Goal: Information Seeking & Learning: Find specific page/section

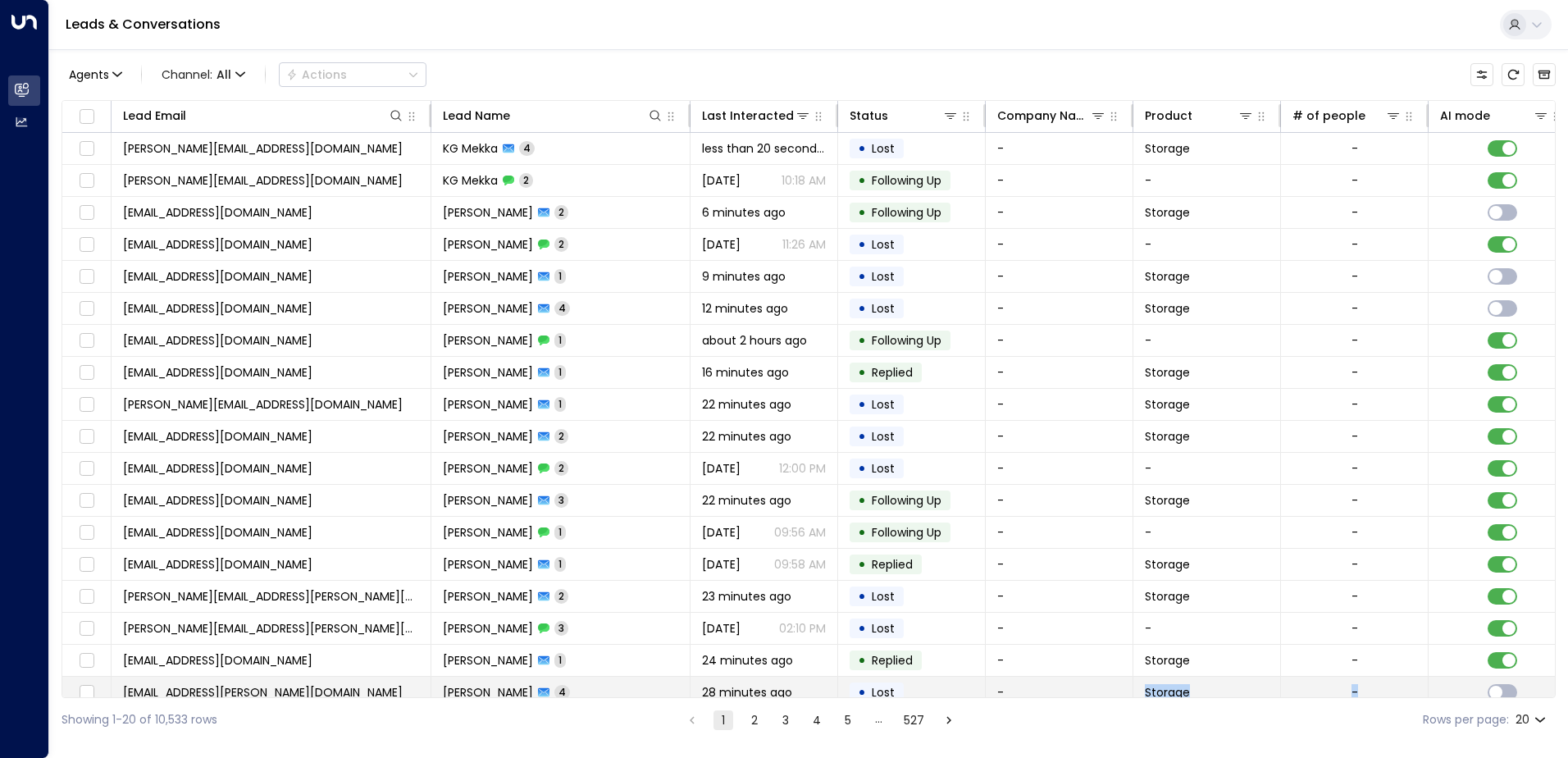
click at [1503, 684] on div "Lead Email Lead Name Last Interacted Status Company Name Product # of people AI…" at bounding box center [808, 399] width 1494 height 598
click at [1275, 720] on div "Showing 1-20 of 10,533 rows 1 2 3 4 5 … 527 Rows per page: 20 **" at bounding box center [808, 720] width 1494 height 44
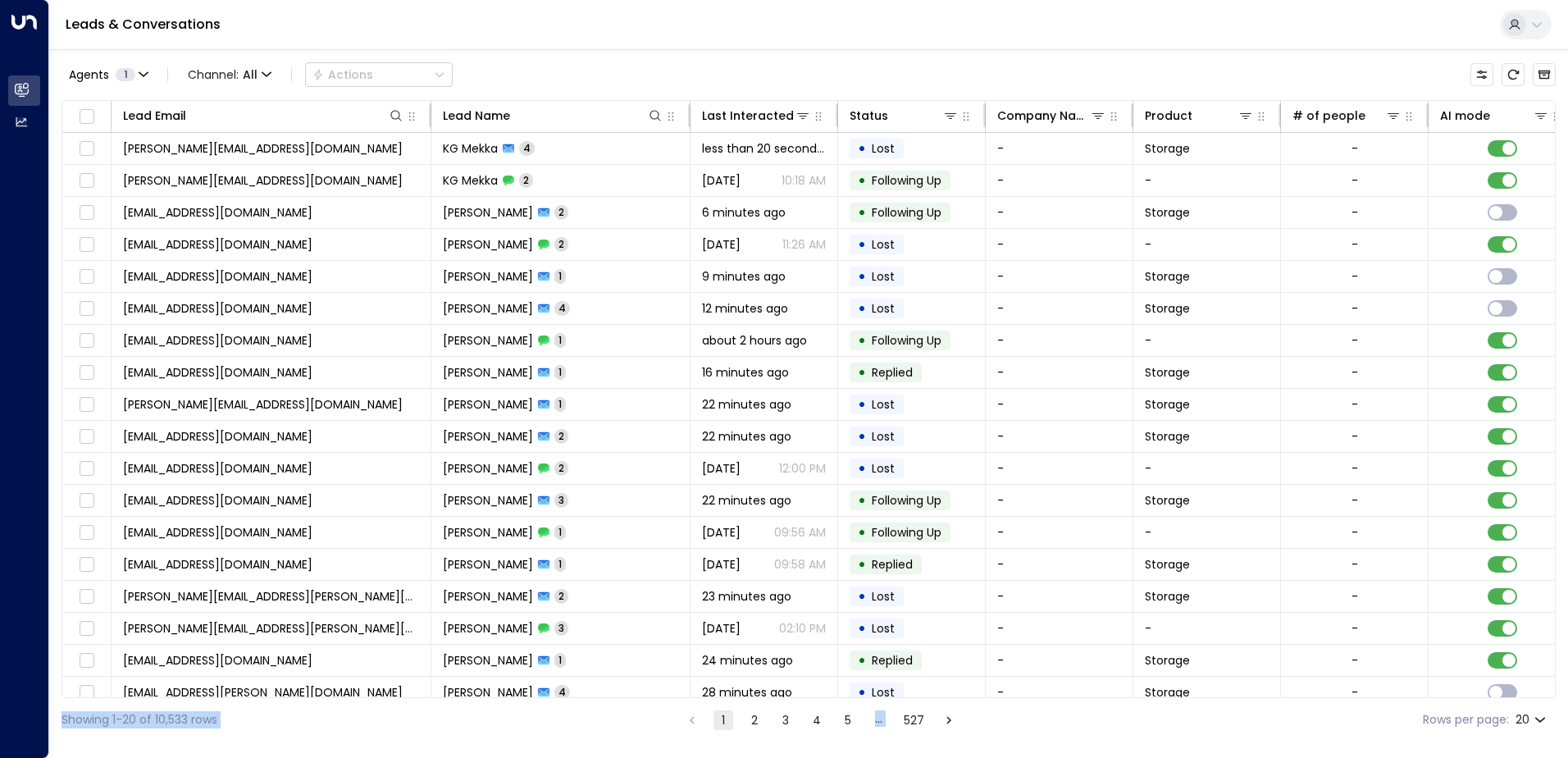
scroll to position [81, 0]
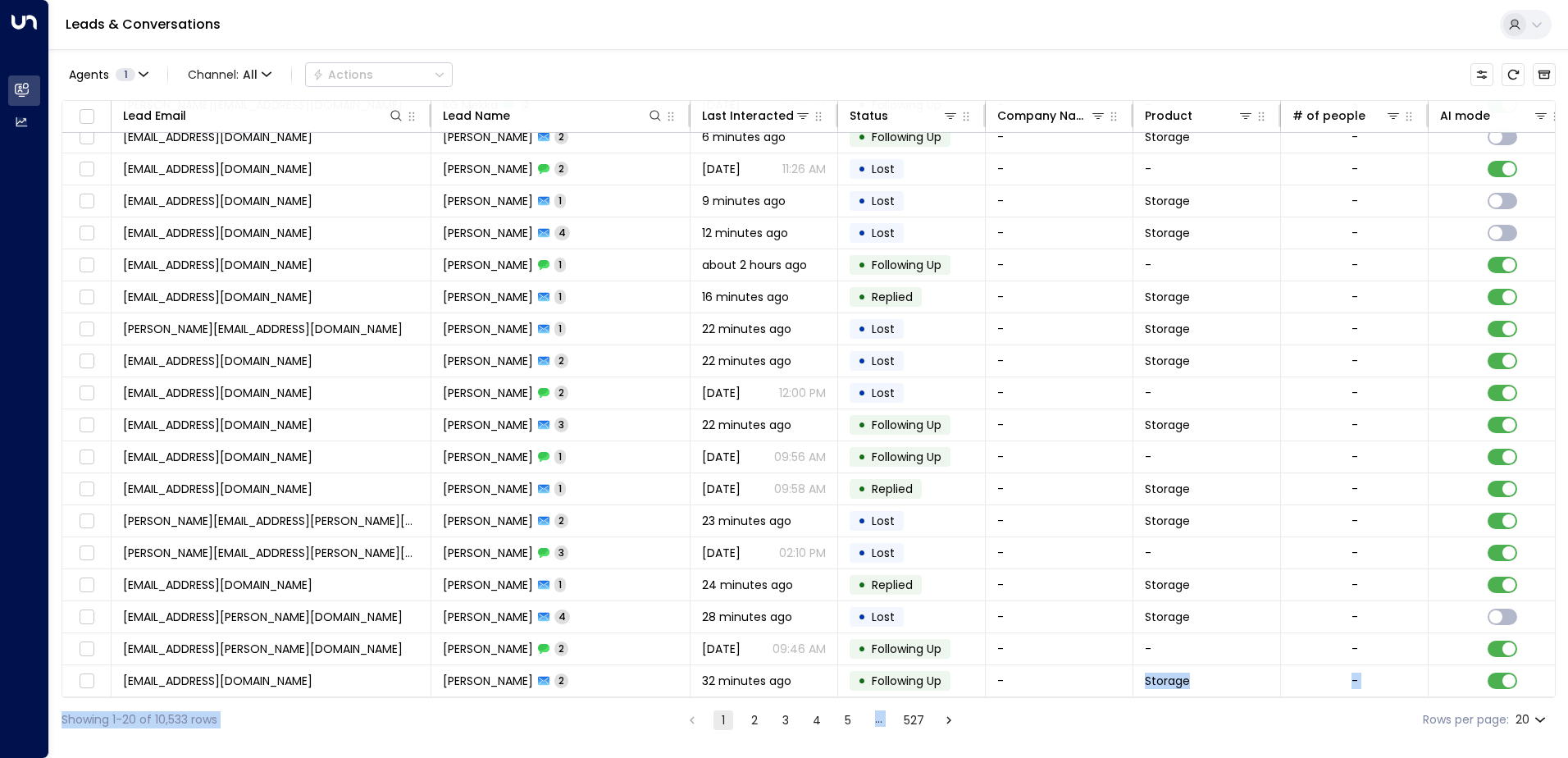
drag, startPoint x: 1087, startPoint y: 698, endPoint x: 1141, endPoint y: 697, distance: 54.0
click at [1141, 697] on div "Agents 1 Channel: All Actions Lead Email Lead Name Last Interacted Status Compa…" at bounding box center [808, 395] width 1494 height 692
click at [1141, 697] on div "Lead Email Lead Name Last Interacted Status Company Name Product # of people AI…" at bounding box center [808, 399] width 1494 height 598
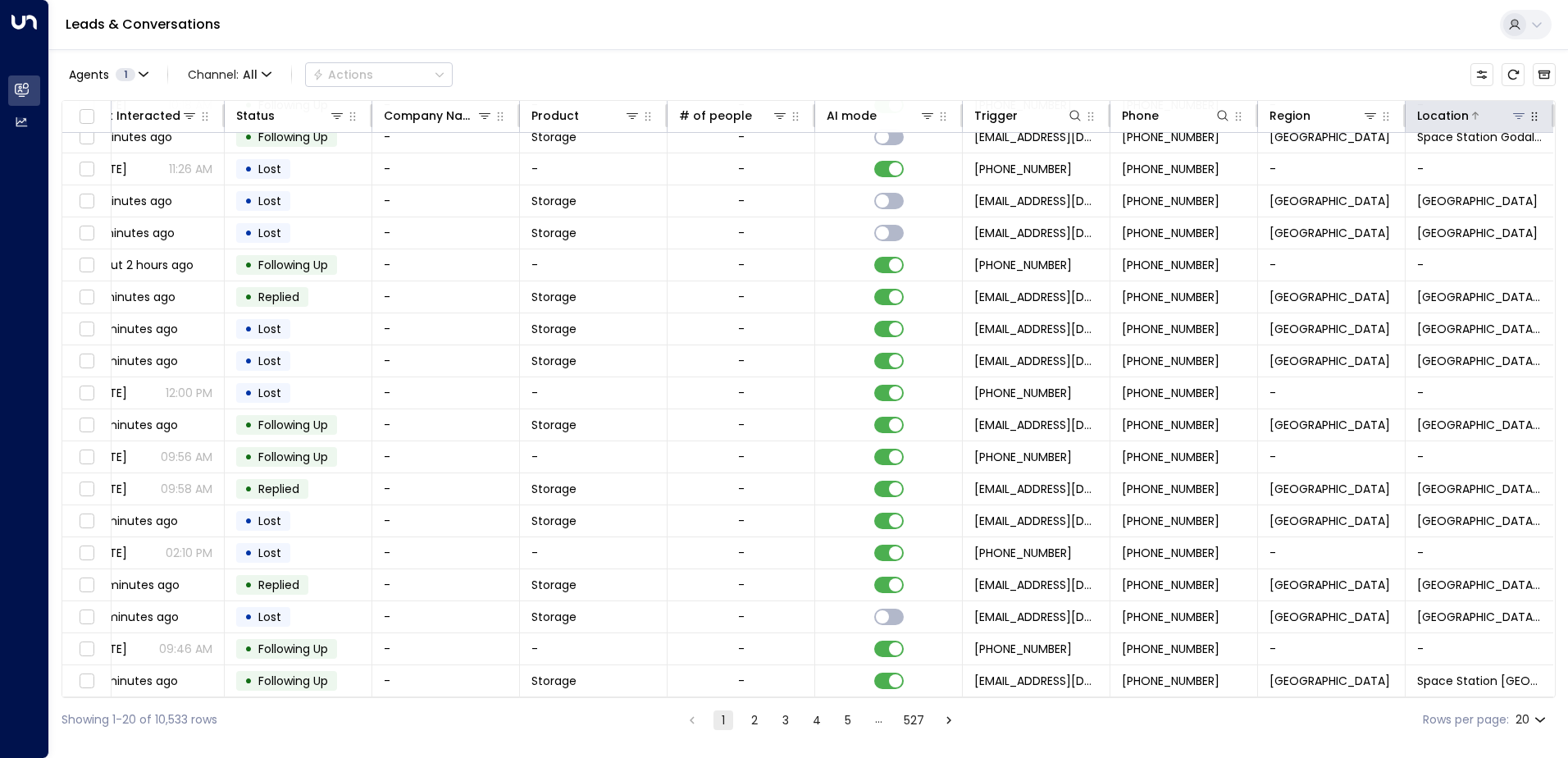
click at [1513, 116] on icon at bounding box center [1519, 117] width 12 height 6
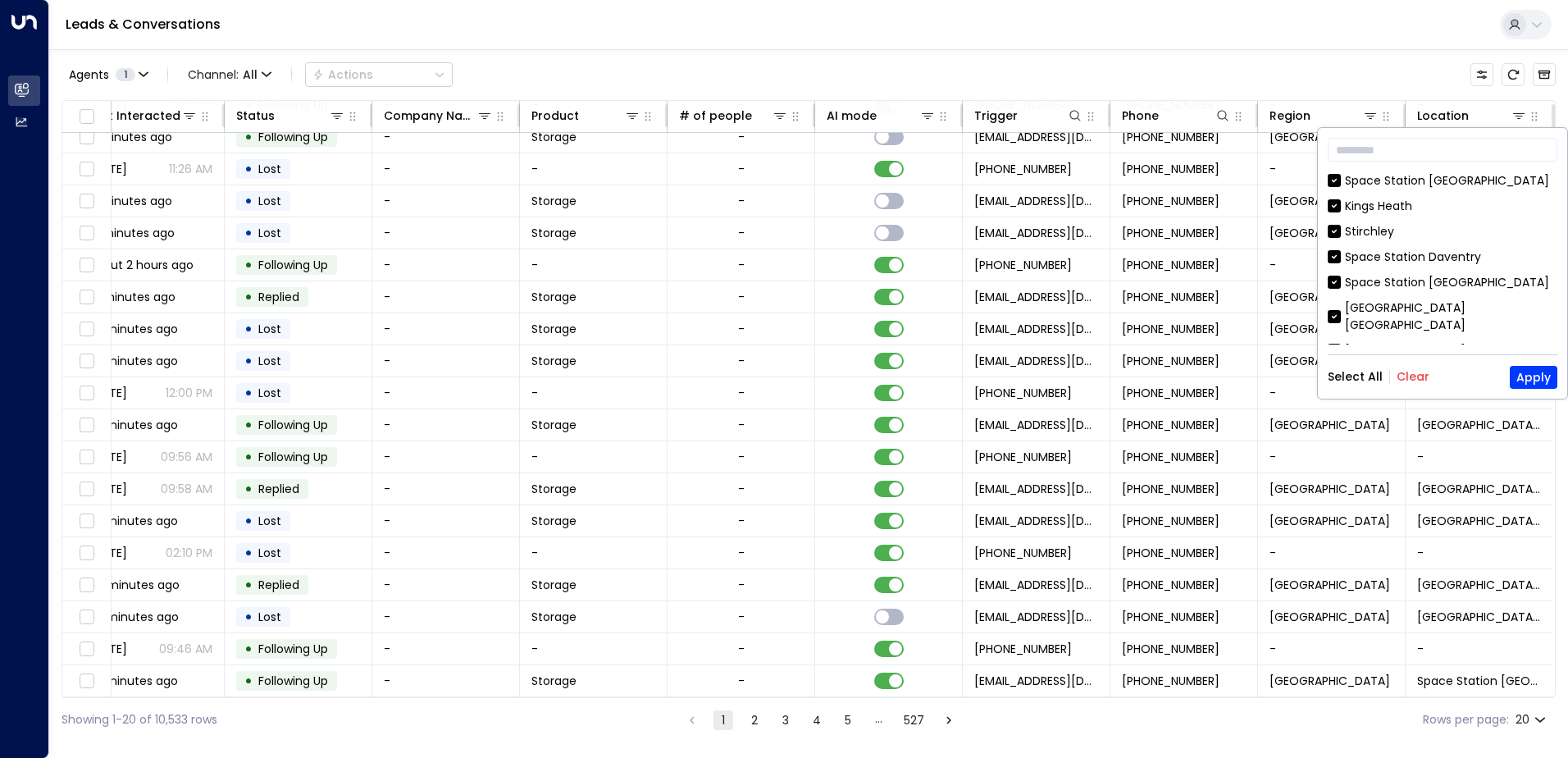
click at [1404, 378] on button "Clear" at bounding box center [1412, 376] width 33 height 13
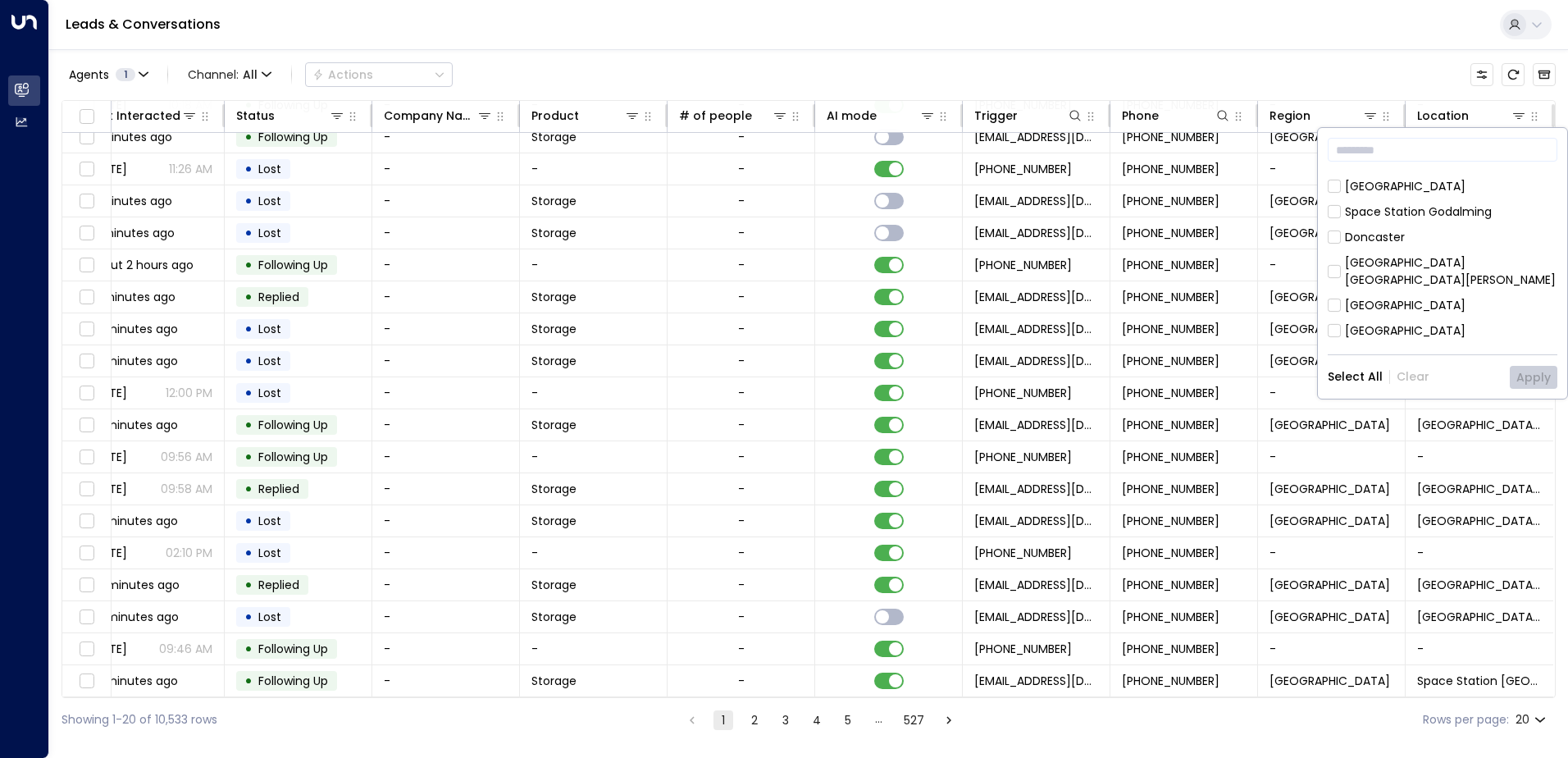
scroll to position [246, 0]
click at [1392, 215] on div "[GEOGRAPHIC_DATA]" at bounding box center [1405, 223] width 121 height 17
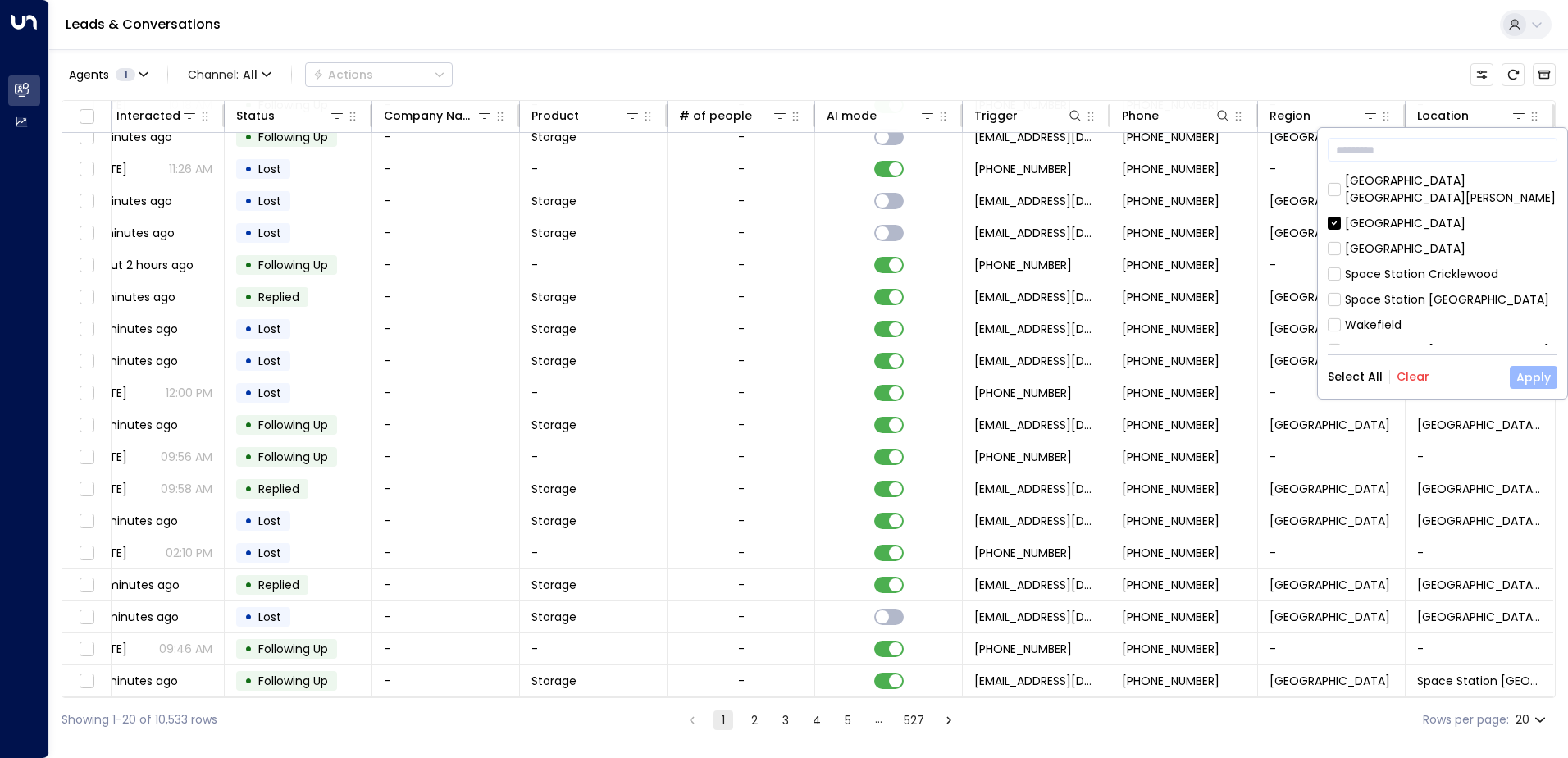
click at [1522, 377] on button "Apply" at bounding box center [1534, 377] width 48 height 23
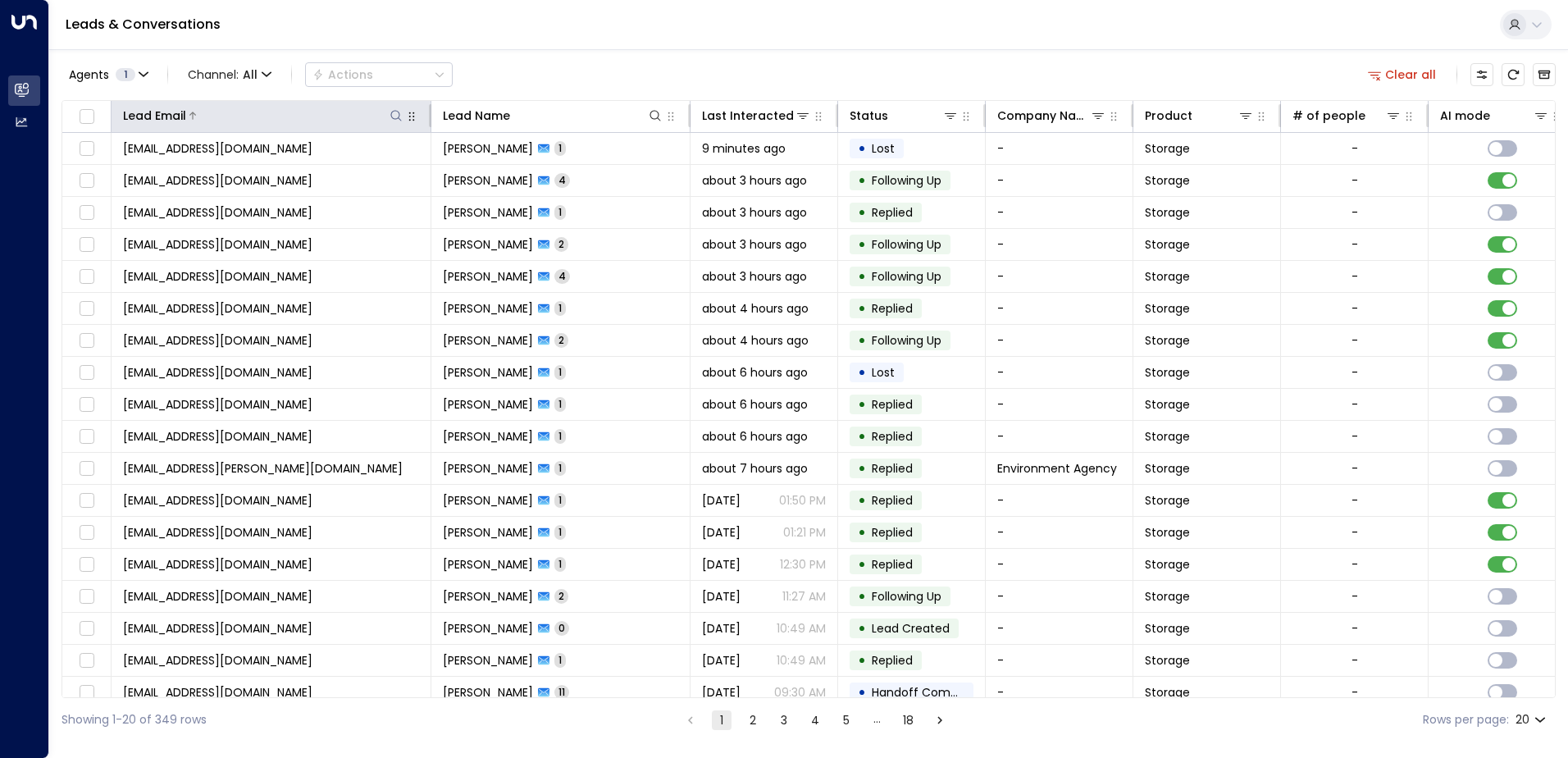
click at [394, 107] on div "Lead Email" at bounding box center [263, 116] width 281 height 20
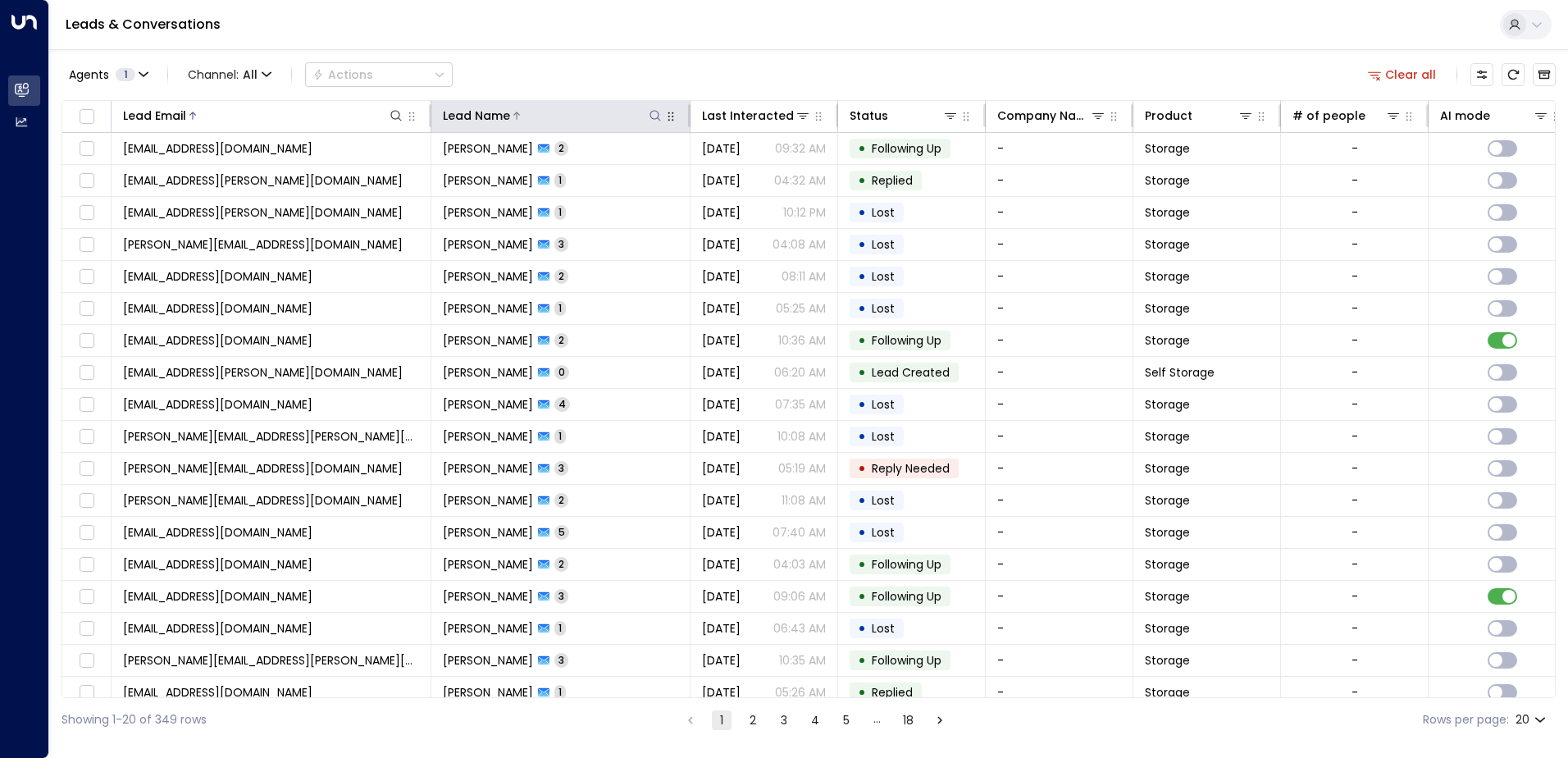
click at [657, 114] on icon at bounding box center [655, 115] width 13 height 13
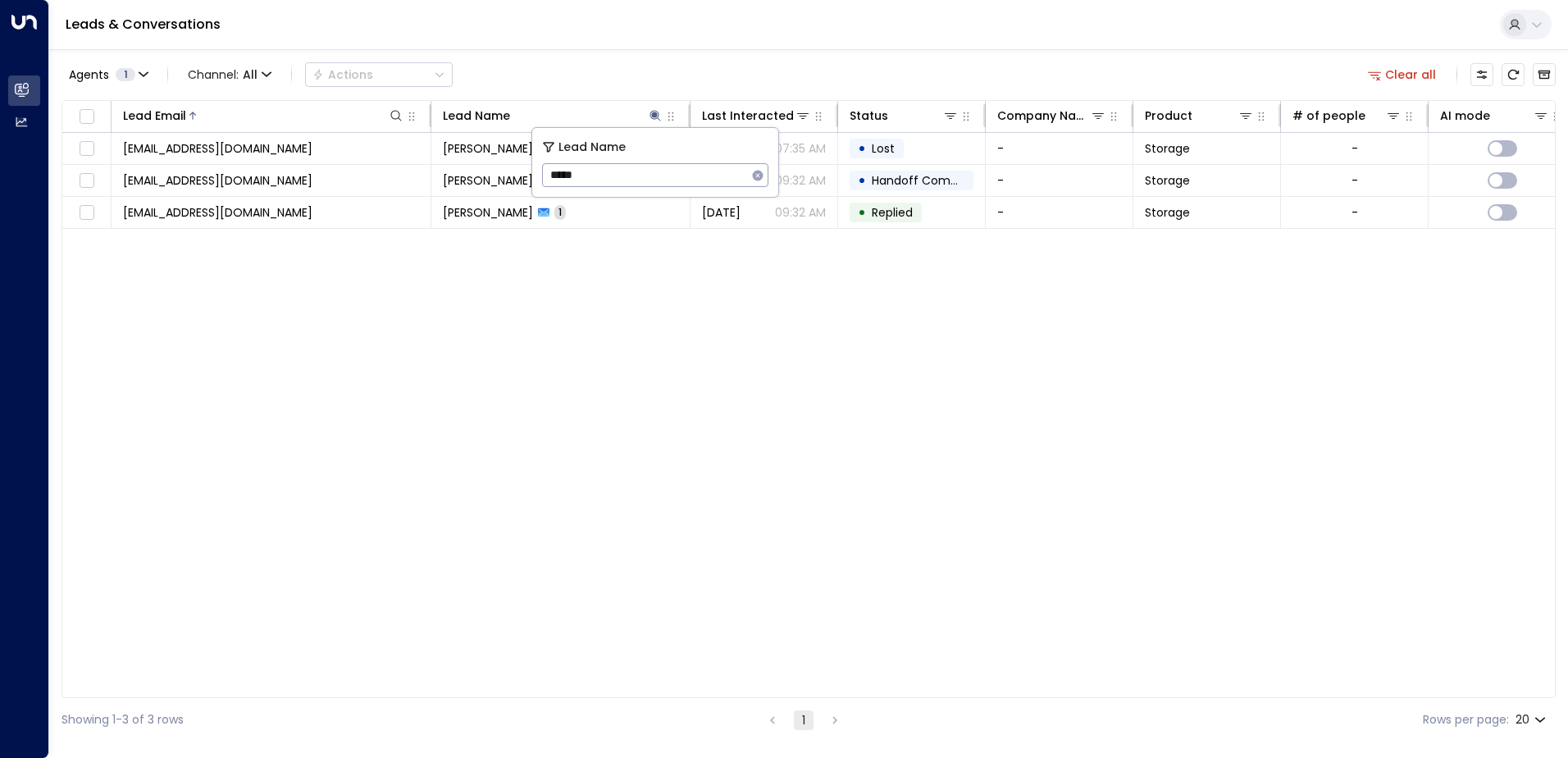
type input "*****"
drag, startPoint x: 756, startPoint y: 175, endPoint x: 761, endPoint y: 190, distance: 15.8
click at [761, 190] on div "Lead Name ***** ​" at bounding box center [655, 162] width 246 height 69
click at [758, 174] on icon "button" at bounding box center [758, 175] width 11 height 11
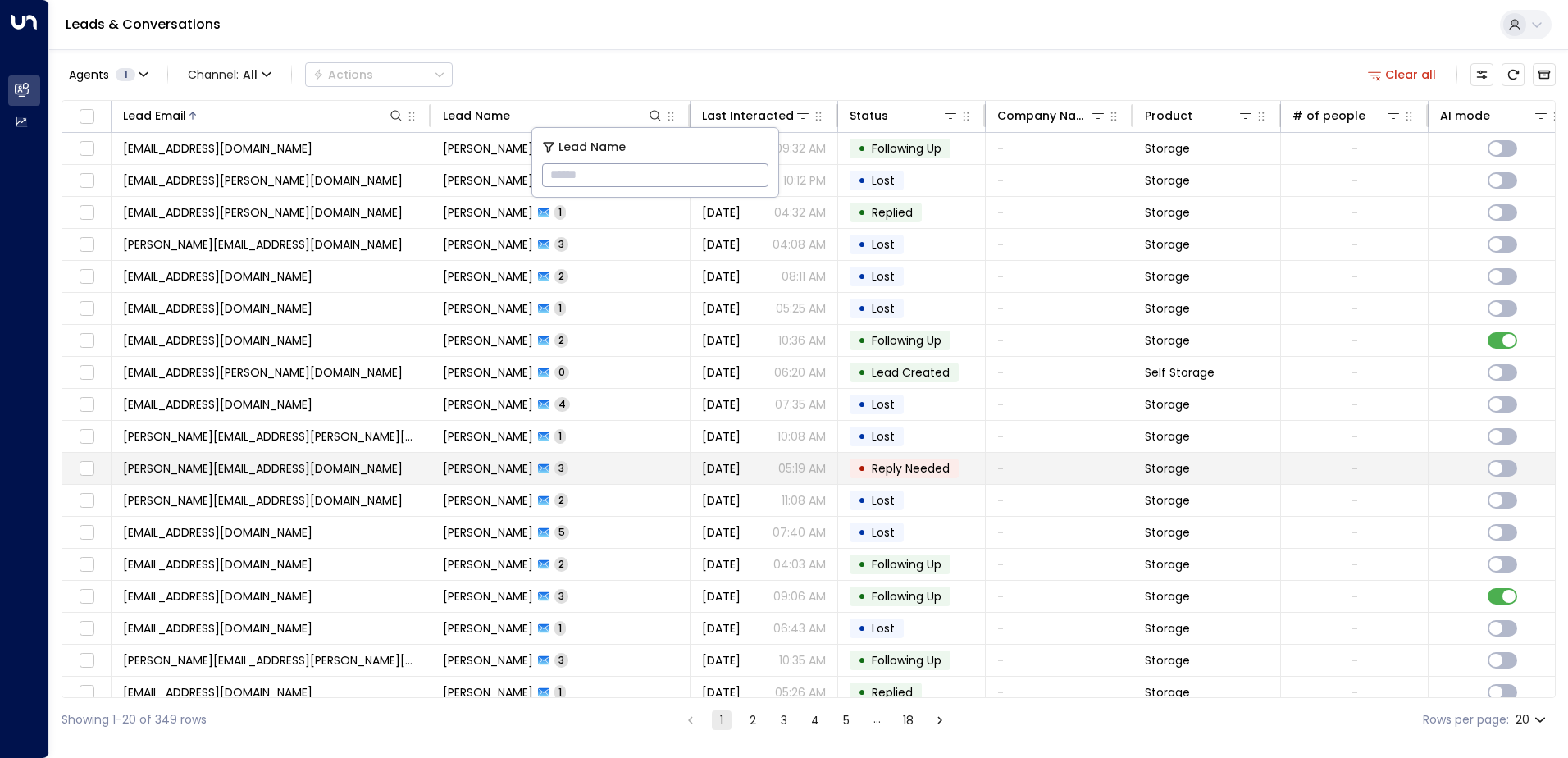
click at [649, 468] on td "[PERSON_NAME] 3" at bounding box center [561, 468] width 259 height 31
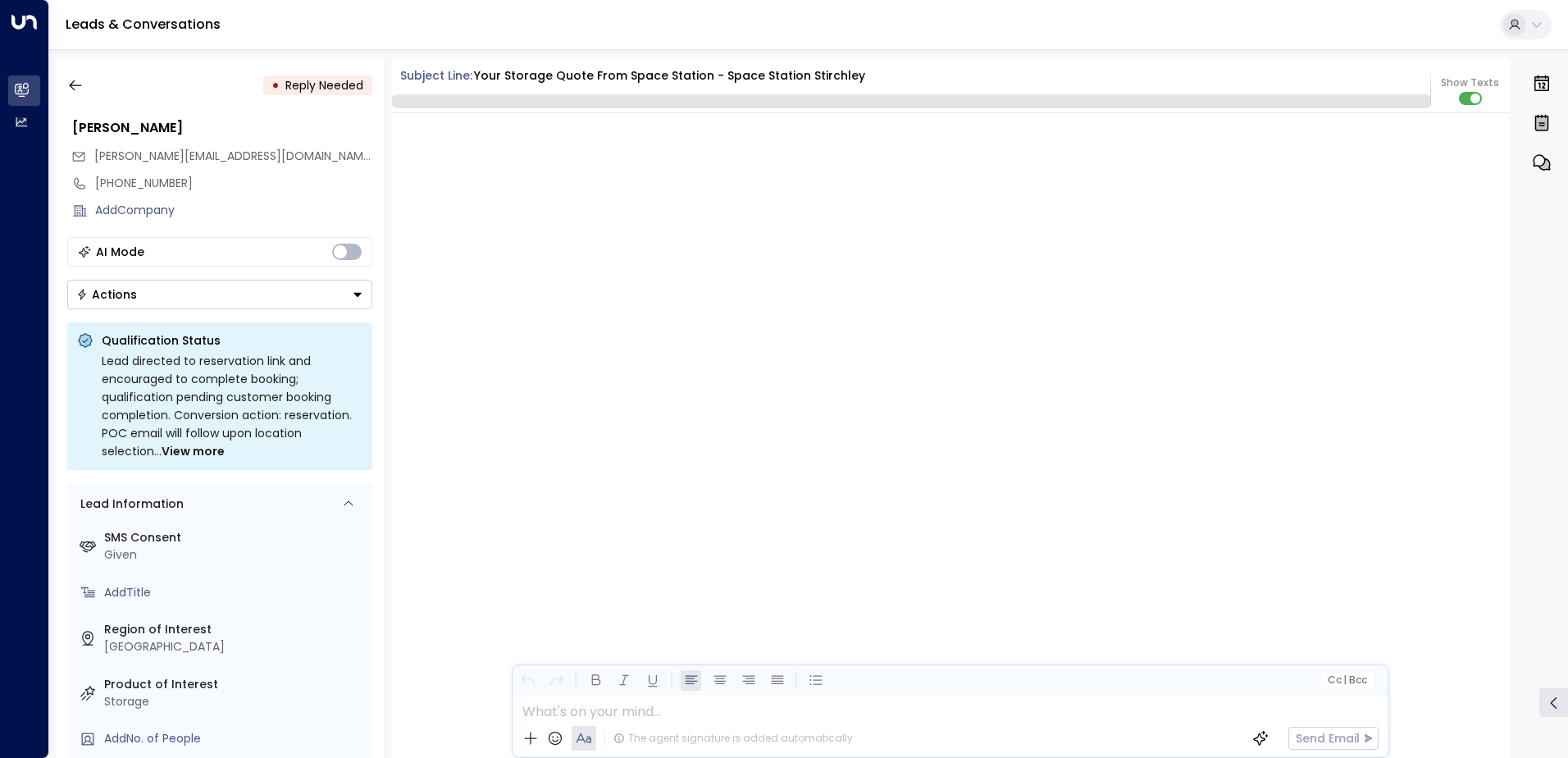
scroll to position [1475, 0]
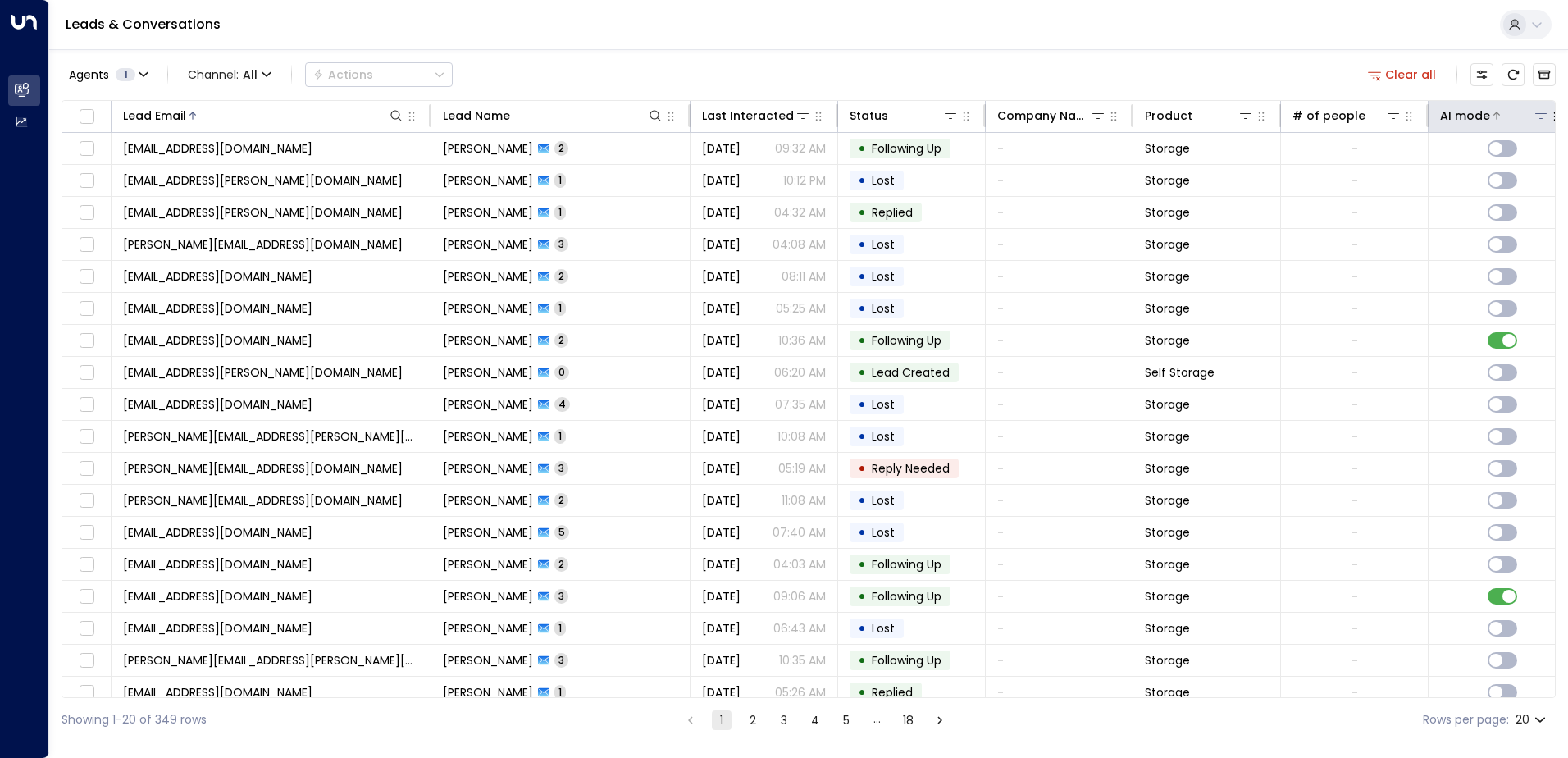
click at [1538, 118] on icon at bounding box center [1541, 115] width 13 height 13
click at [1344, 199] on div "Off" at bounding box center [1442, 205] width 229 height 17
click at [1538, 247] on button "Apply" at bounding box center [1534, 247] width 48 height 23
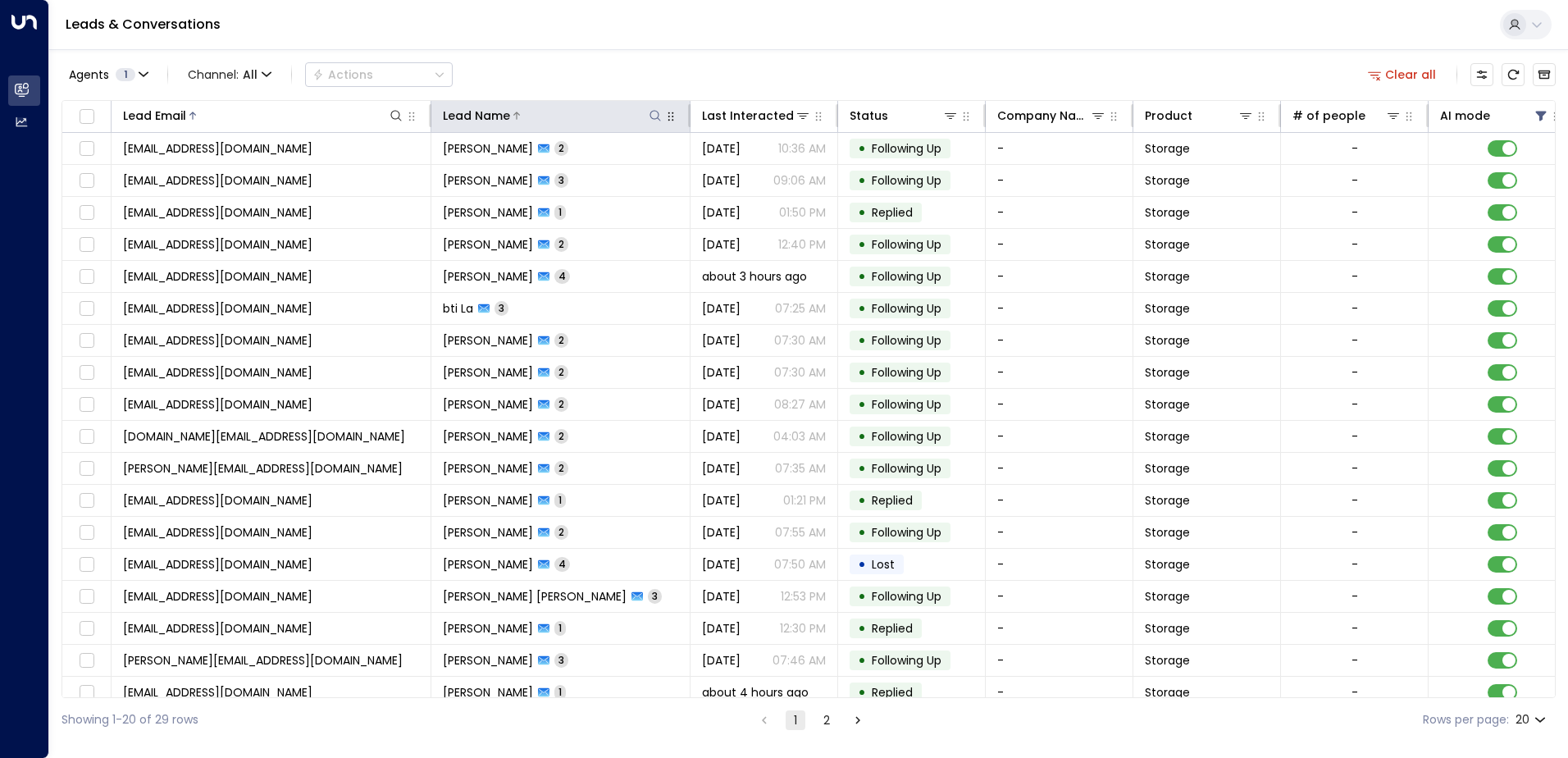
click at [654, 116] on icon at bounding box center [655, 115] width 13 height 13
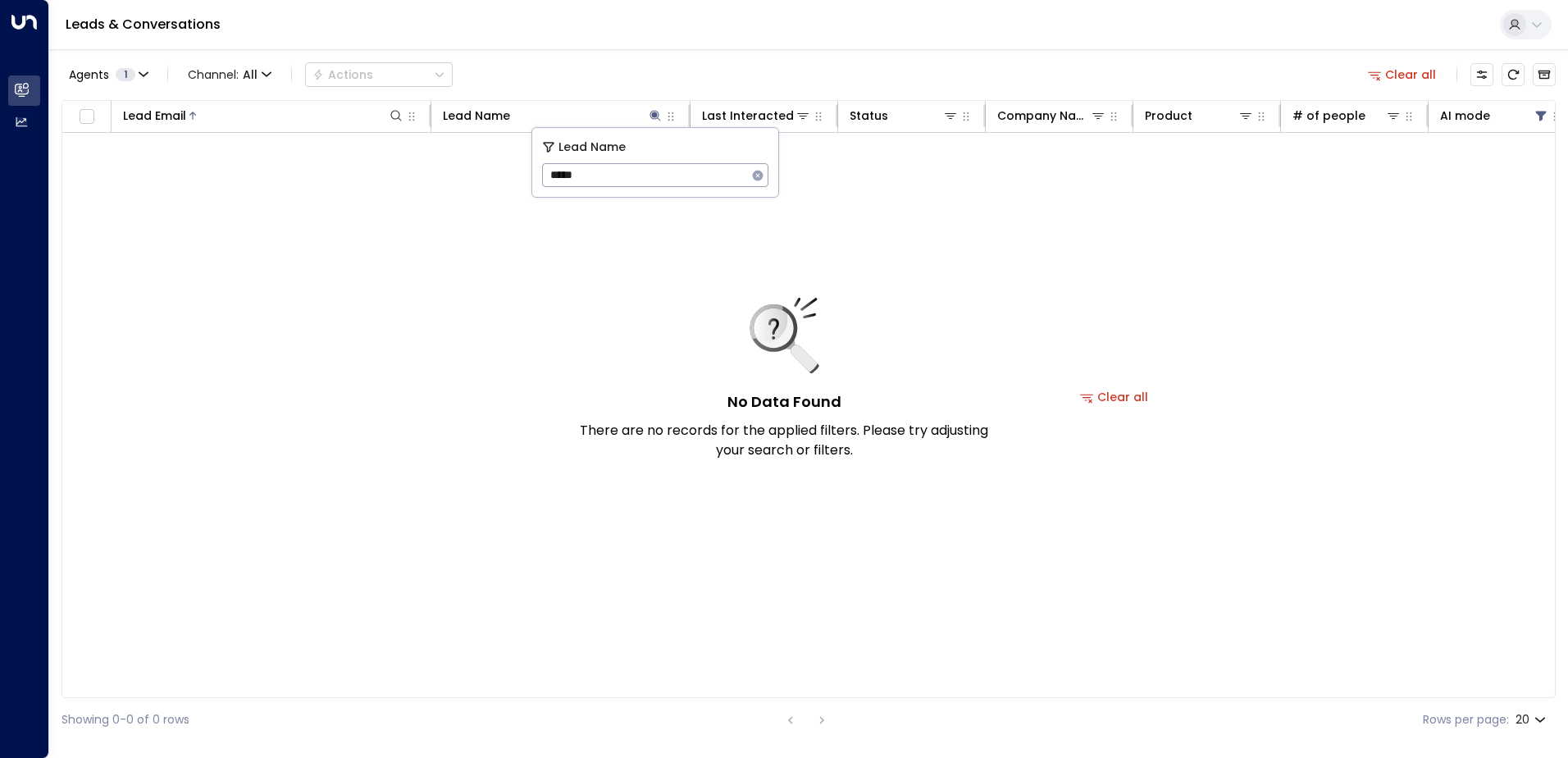
type input "*****"
click at [761, 184] on button "button" at bounding box center [758, 175] width 21 height 21
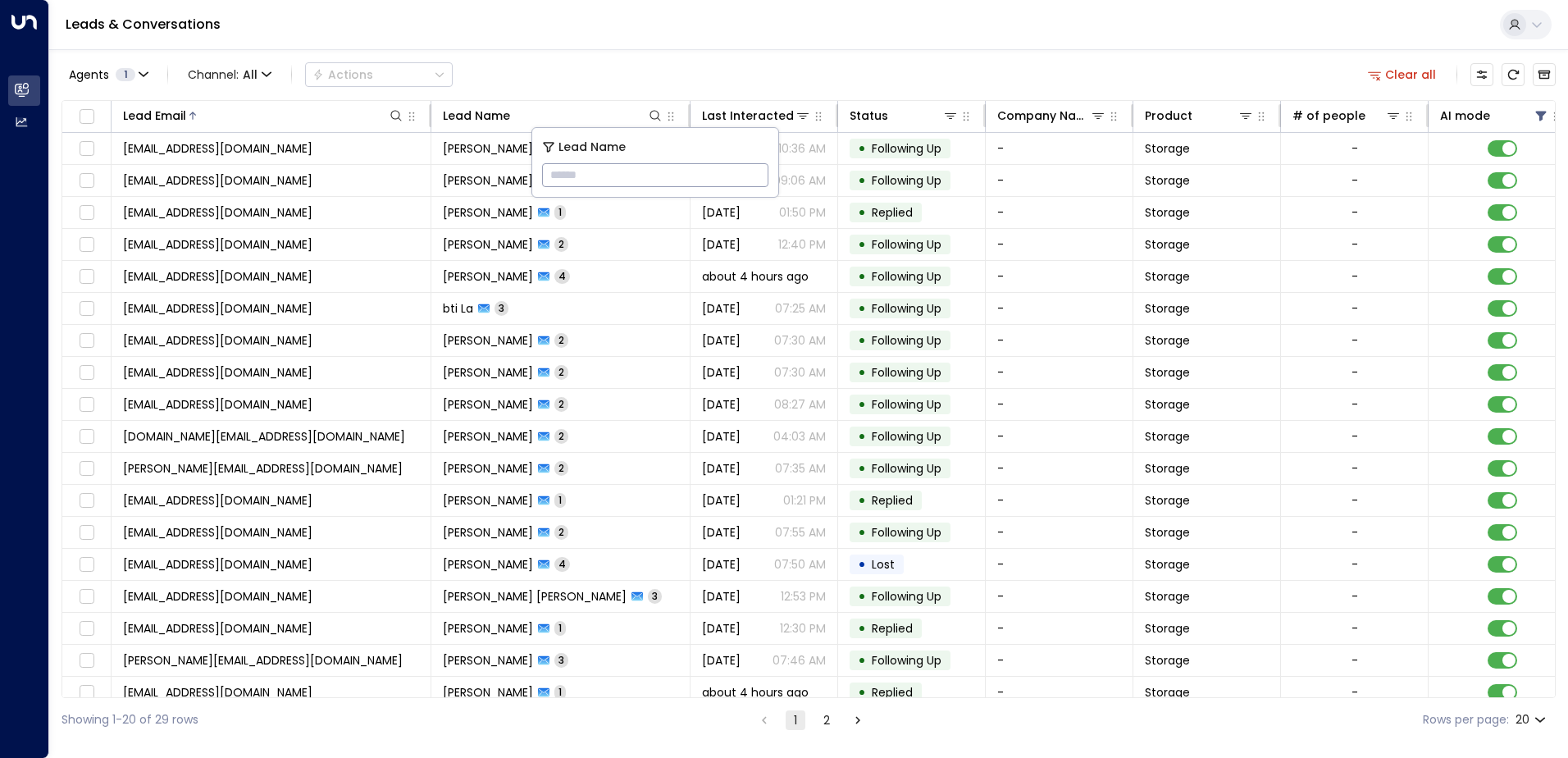
click at [761, 184] on input "text" at bounding box center [655, 175] width 226 height 30
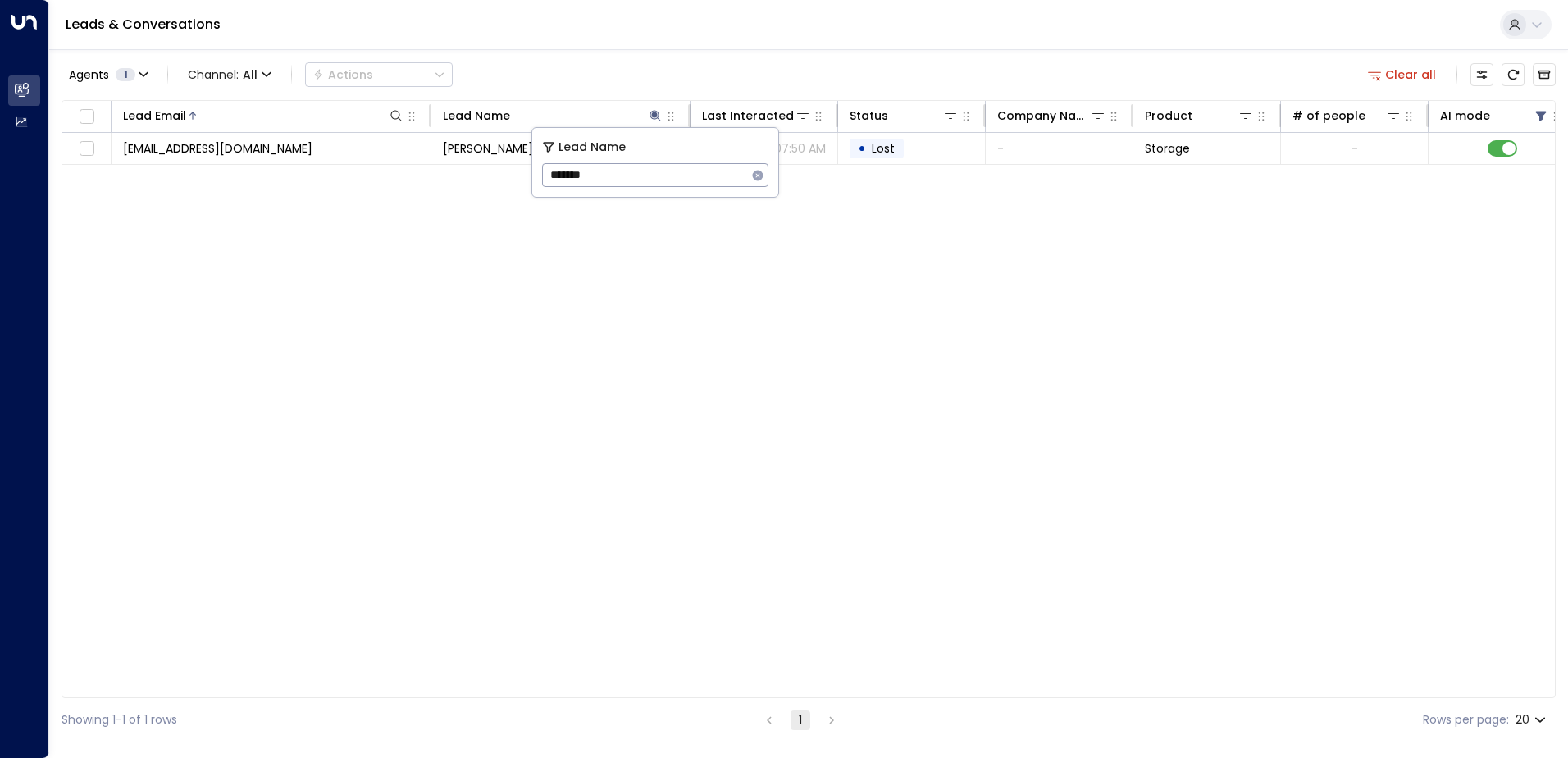
type input "*******"
click at [753, 175] on icon "button" at bounding box center [758, 175] width 11 height 11
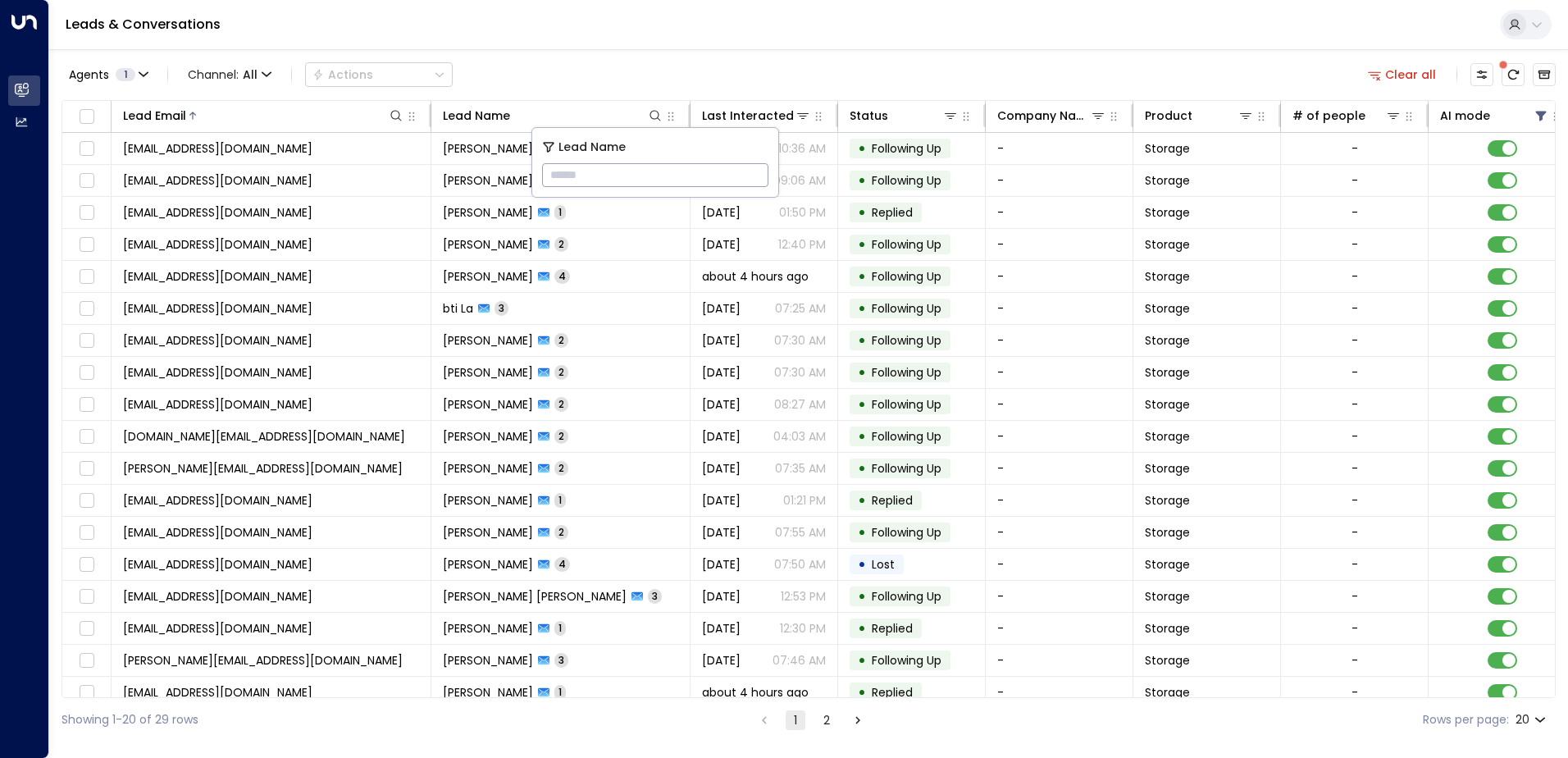
click at [668, 72] on div "Agents 1 Channel: All Actions Clear all" at bounding box center [808, 75] width 1494 height 35
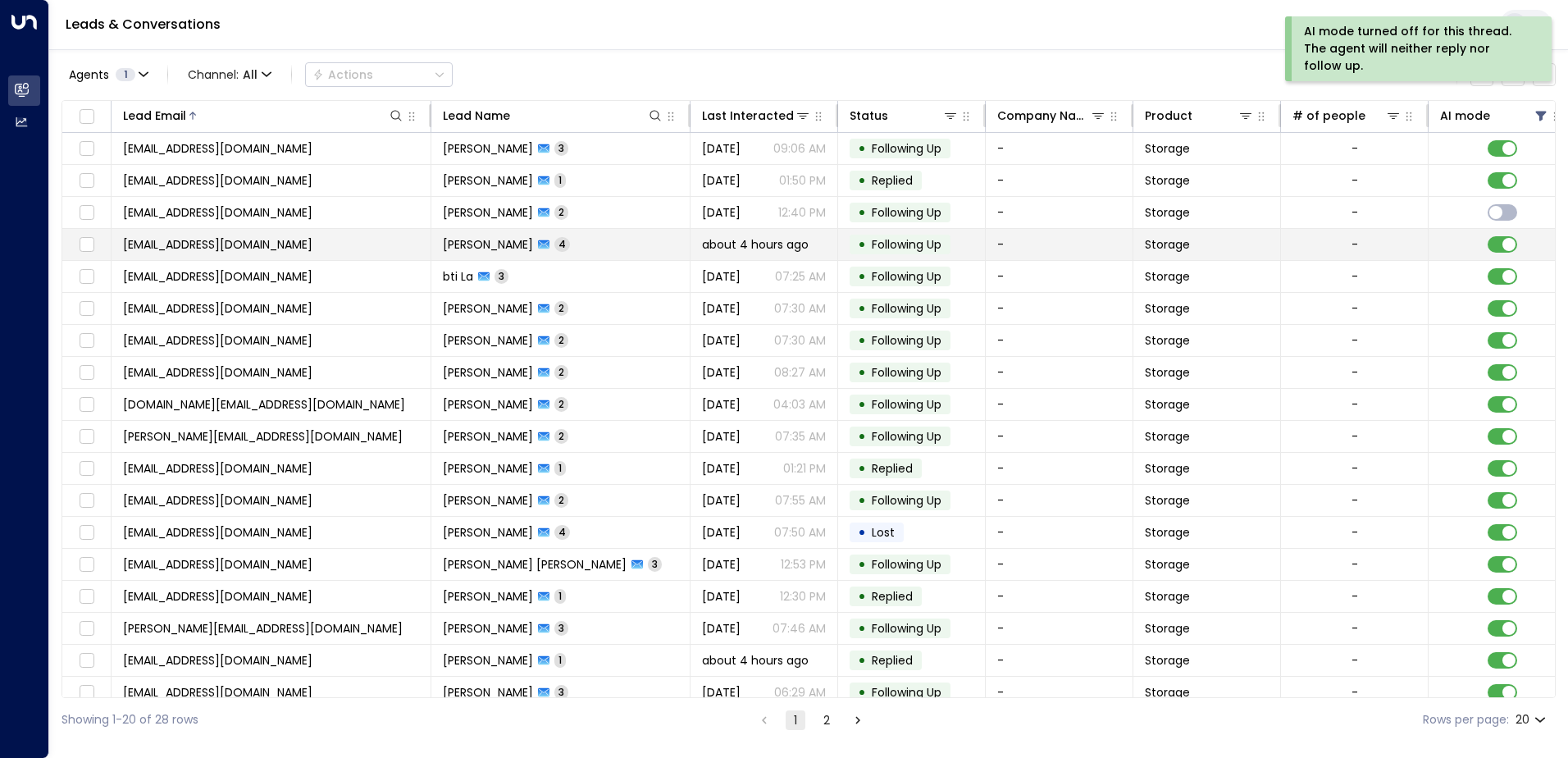
click at [554, 247] on span "4" at bounding box center [562, 244] width 16 height 14
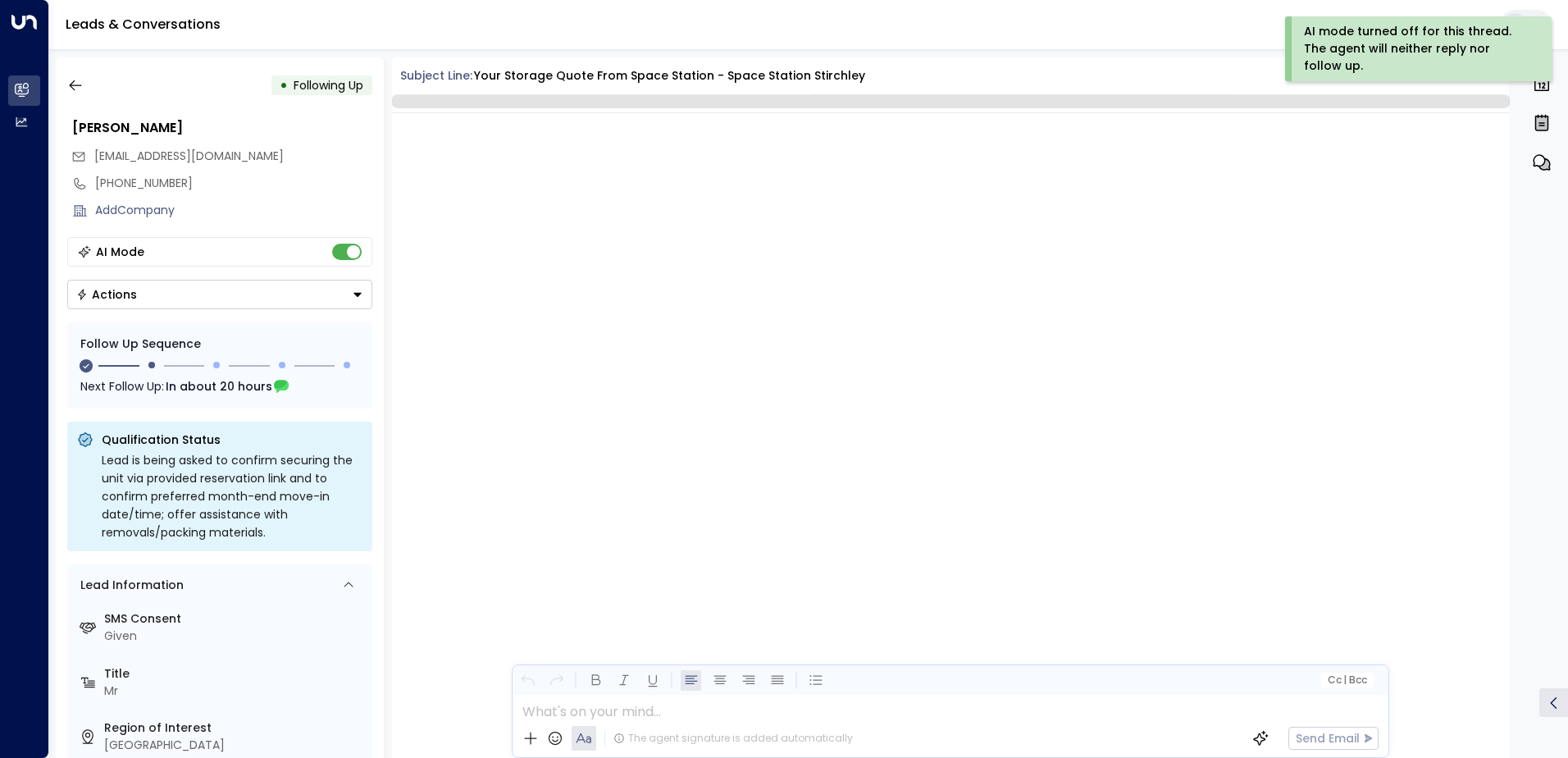
scroll to position [1849, 0]
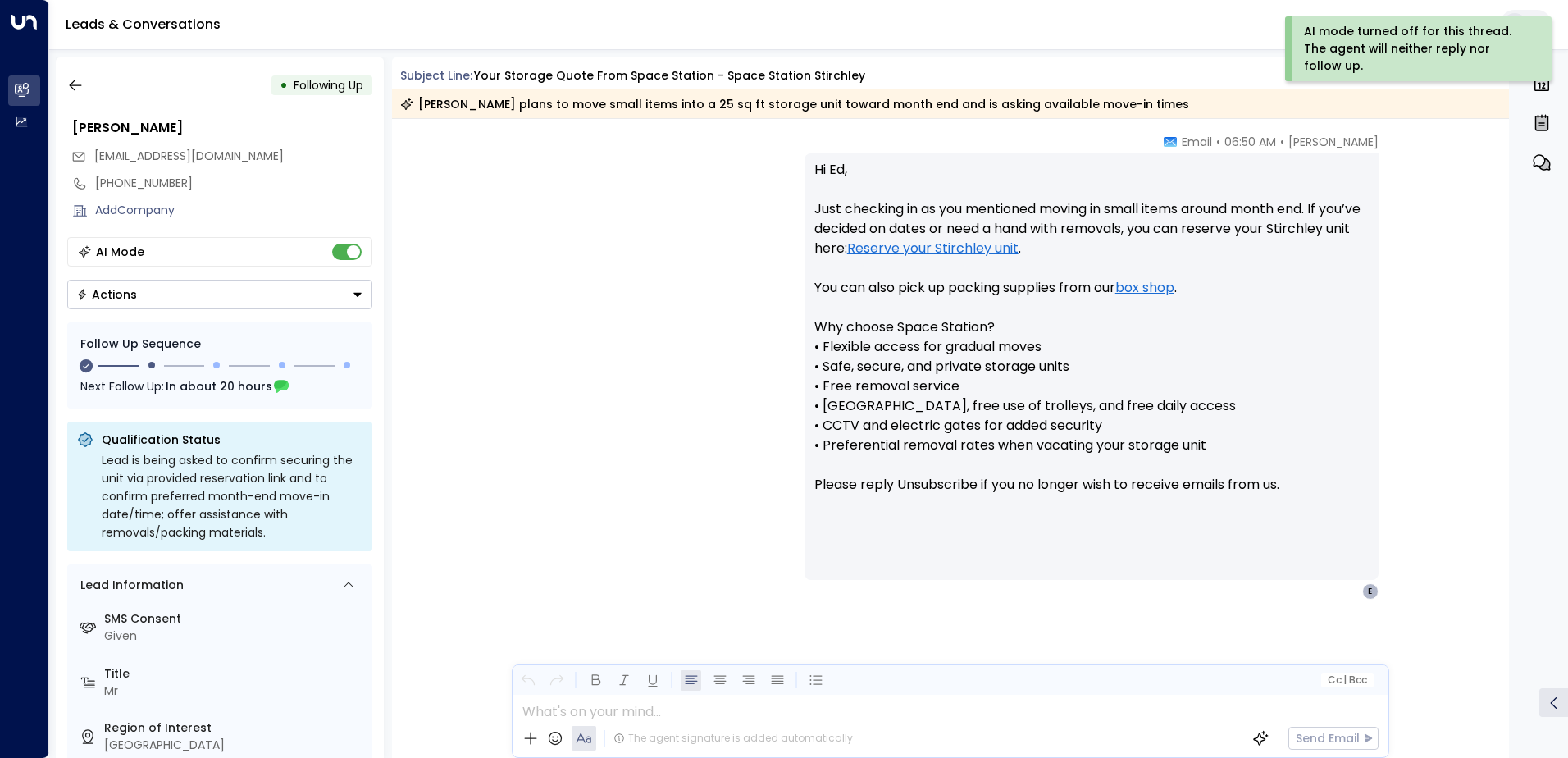
click at [325, 308] on button "Actions" at bounding box center [219, 295] width 305 height 30
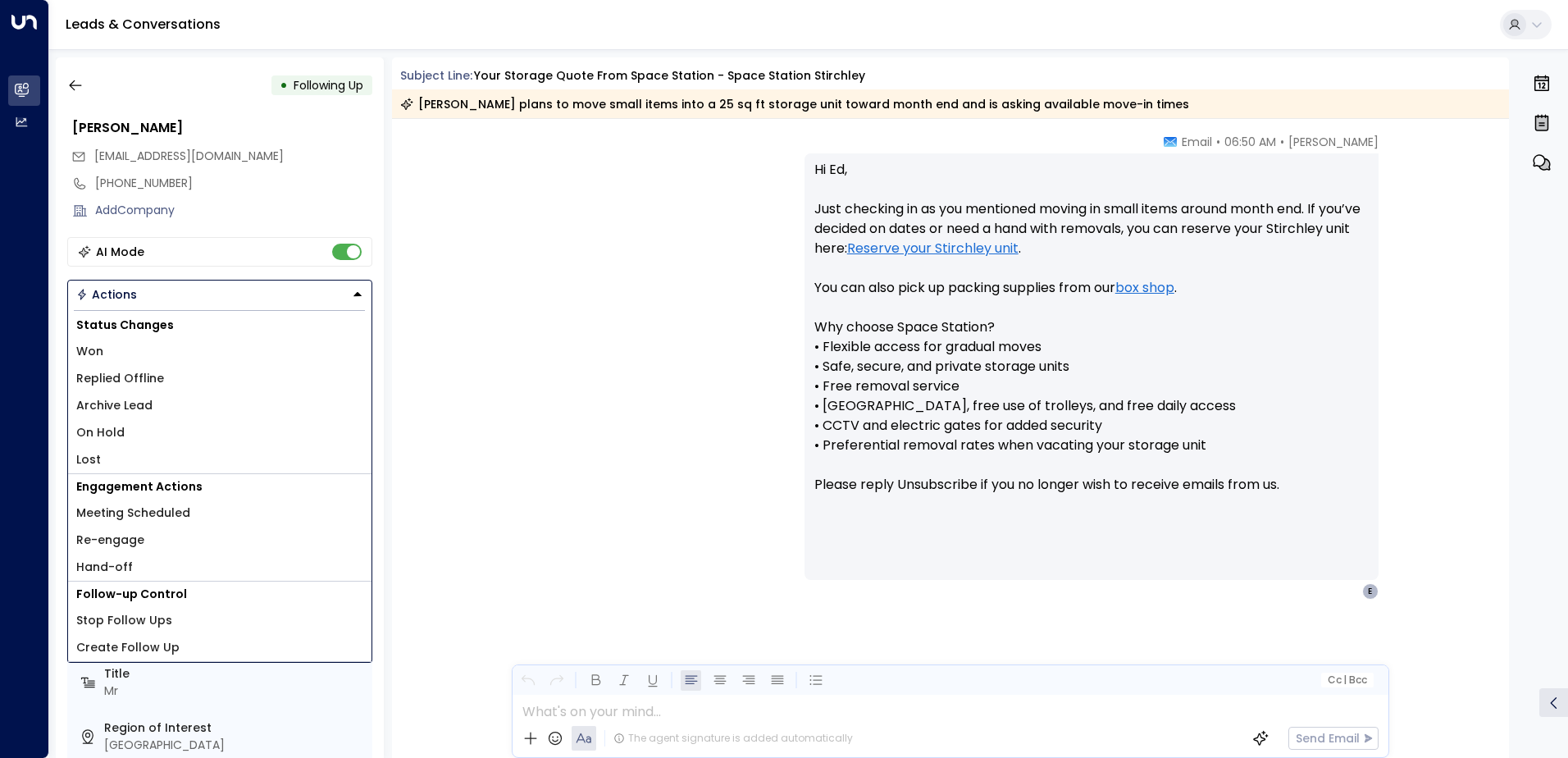
click at [324, 299] on button "Actions" at bounding box center [219, 295] width 305 height 30
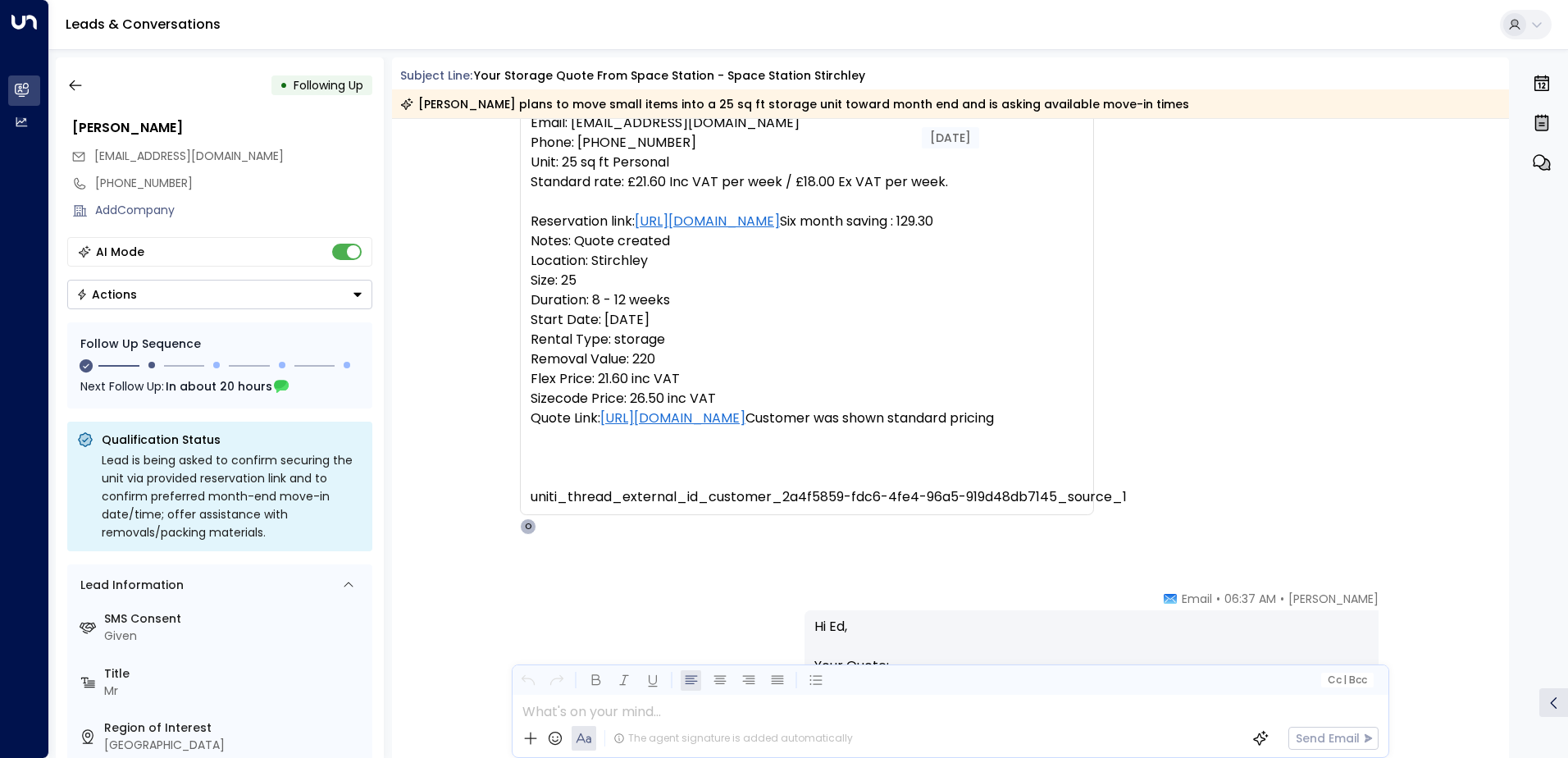
scroll to position [0, 0]
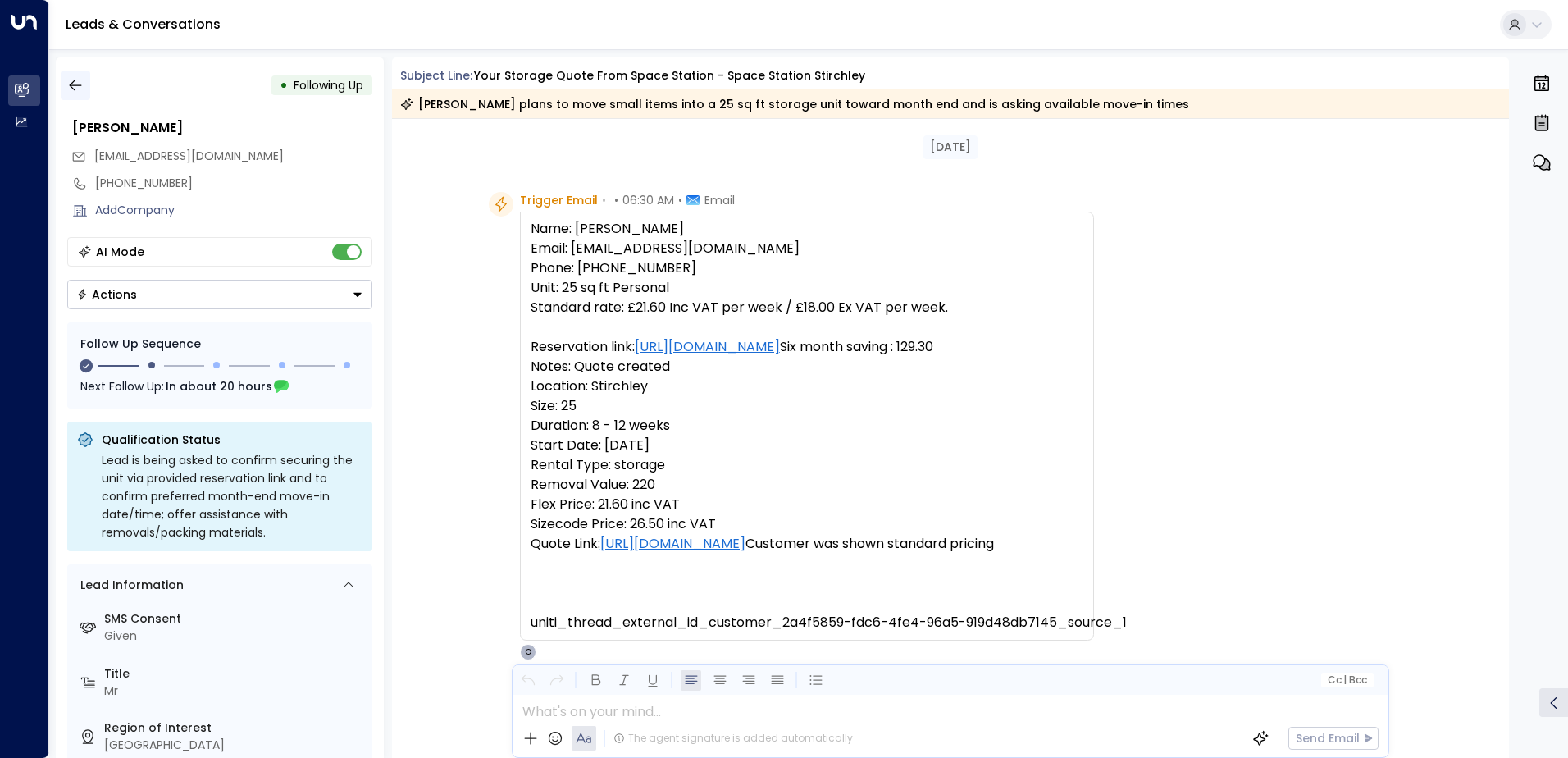
click at [80, 86] on icon "button" at bounding box center [75, 86] width 12 height 11
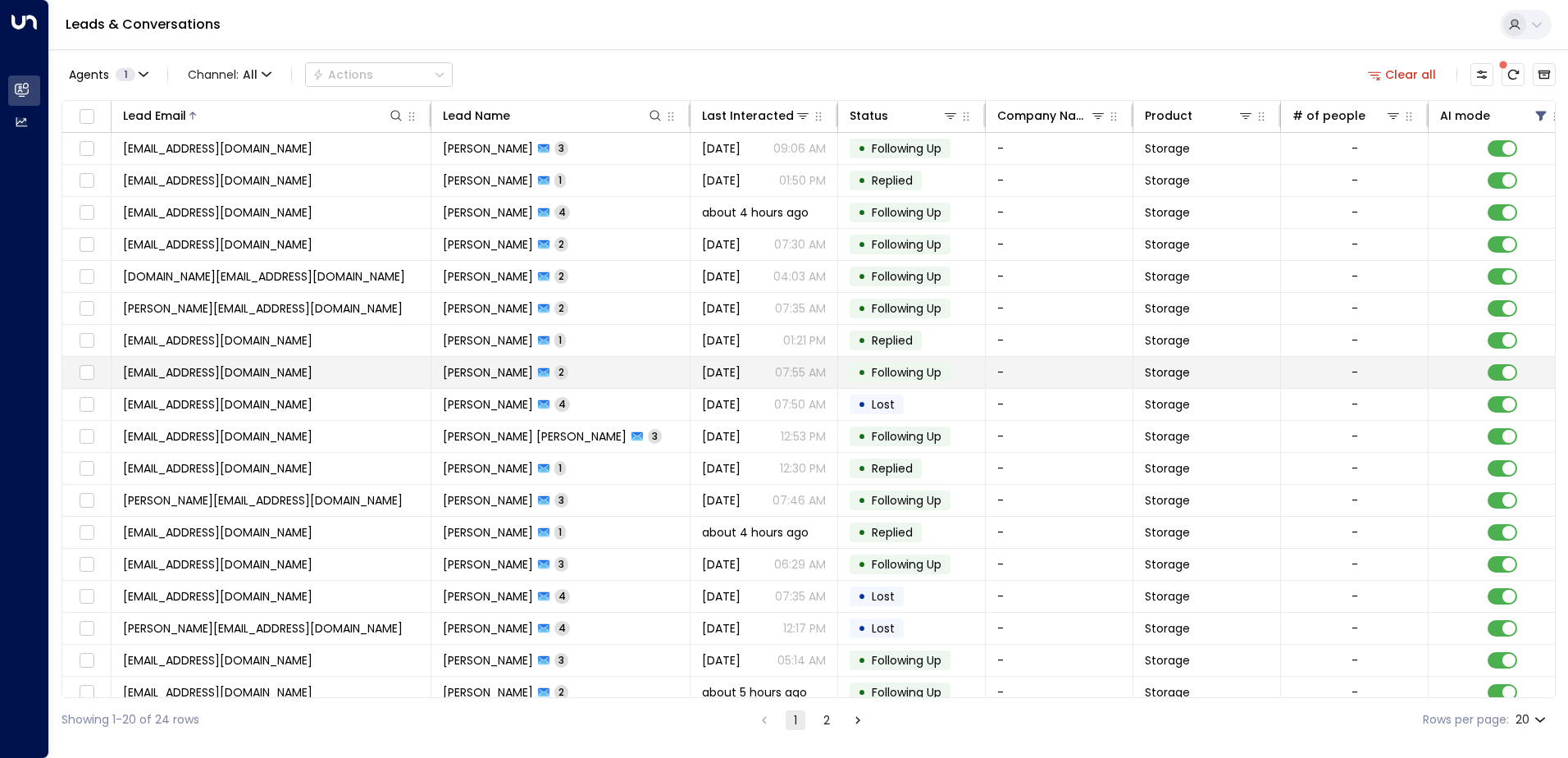
click at [565, 378] on td "[PERSON_NAME] 2" at bounding box center [561, 372] width 259 height 31
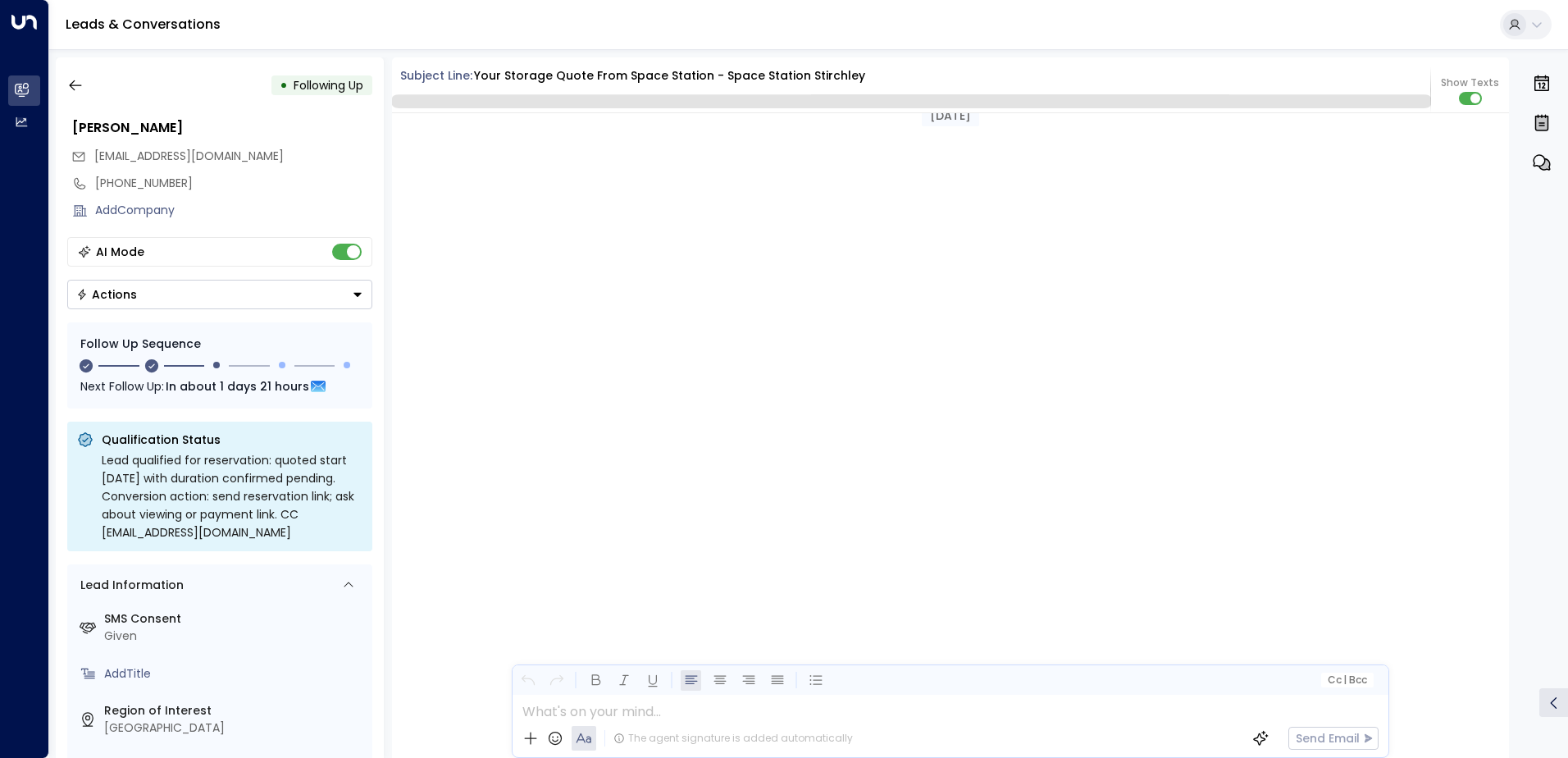
scroll to position [1485, 0]
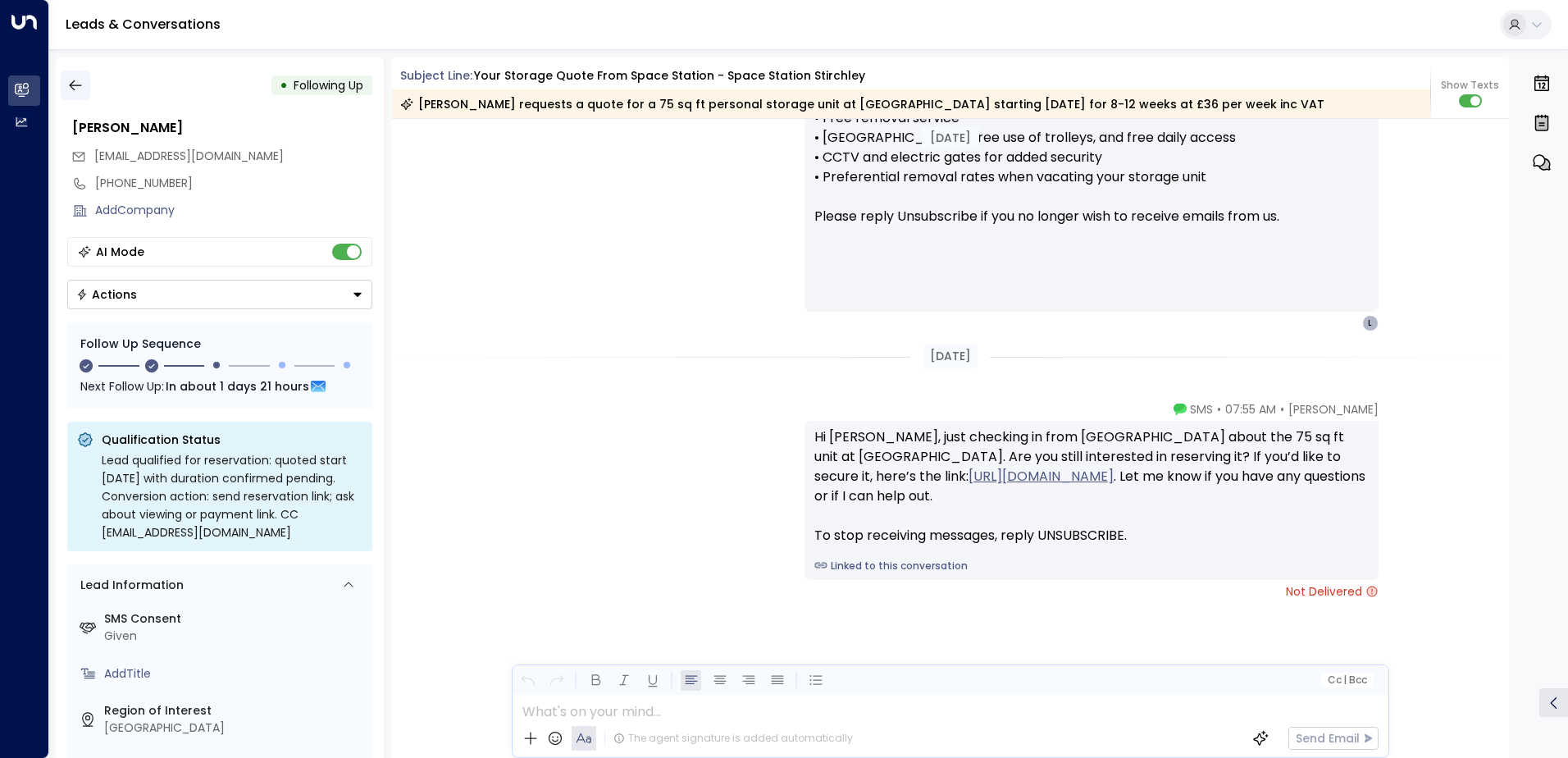
click at [77, 84] on icon "button" at bounding box center [75, 85] width 16 height 16
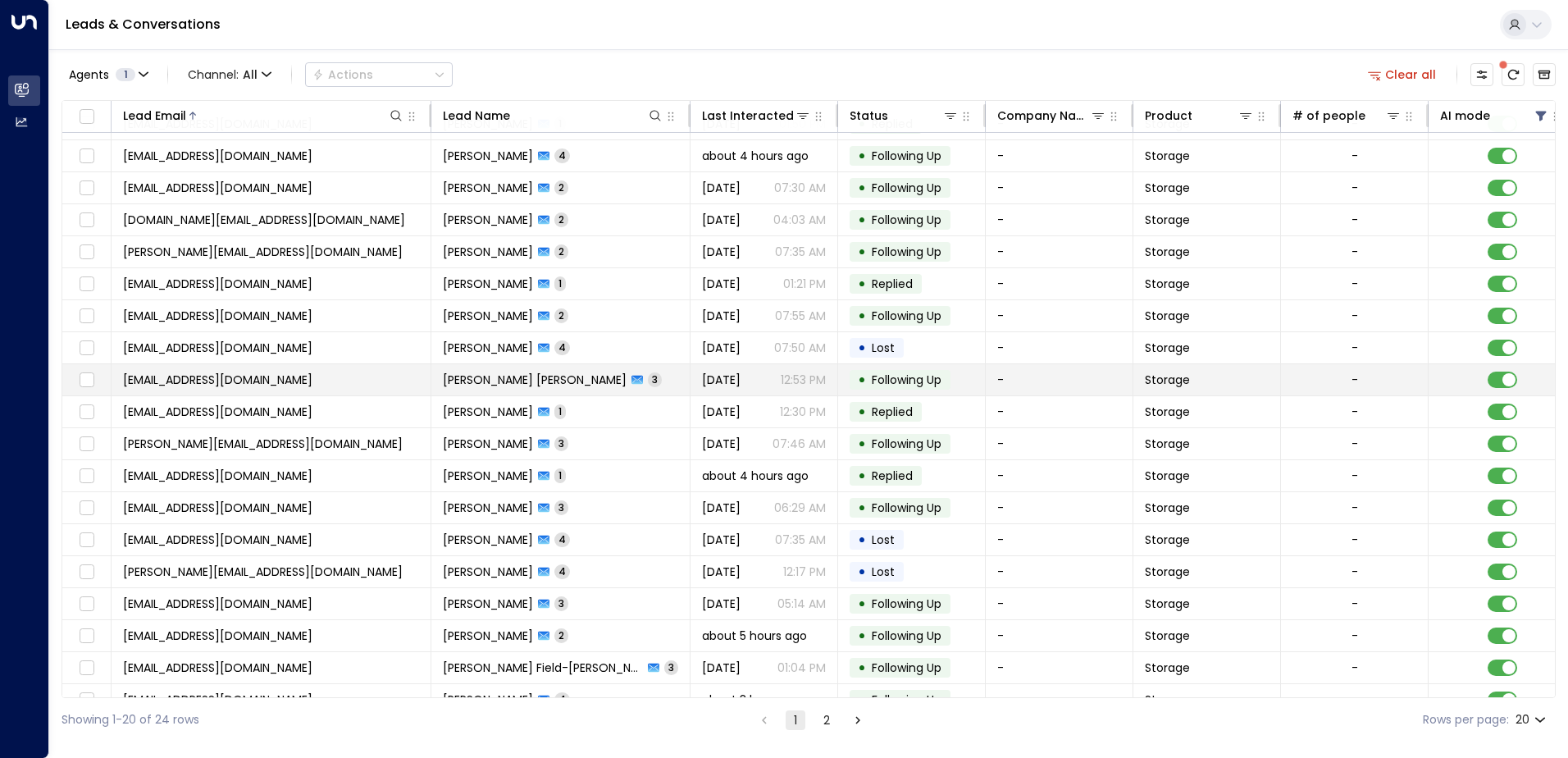
scroll to position [81, 0]
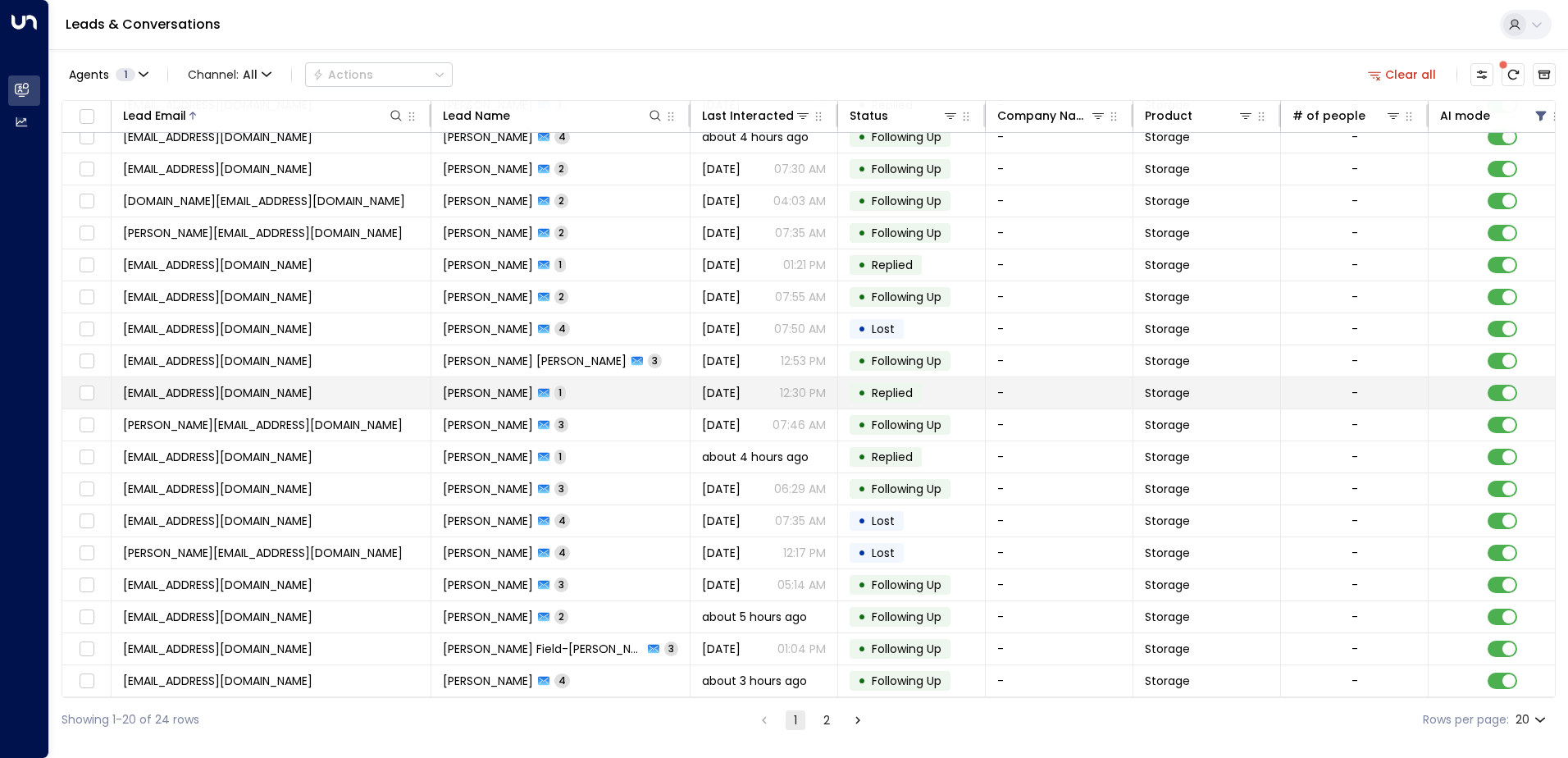
click at [275, 386] on td "[EMAIL_ADDRESS][DOMAIN_NAME]" at bounding box center [271, 392] width 320 height 31
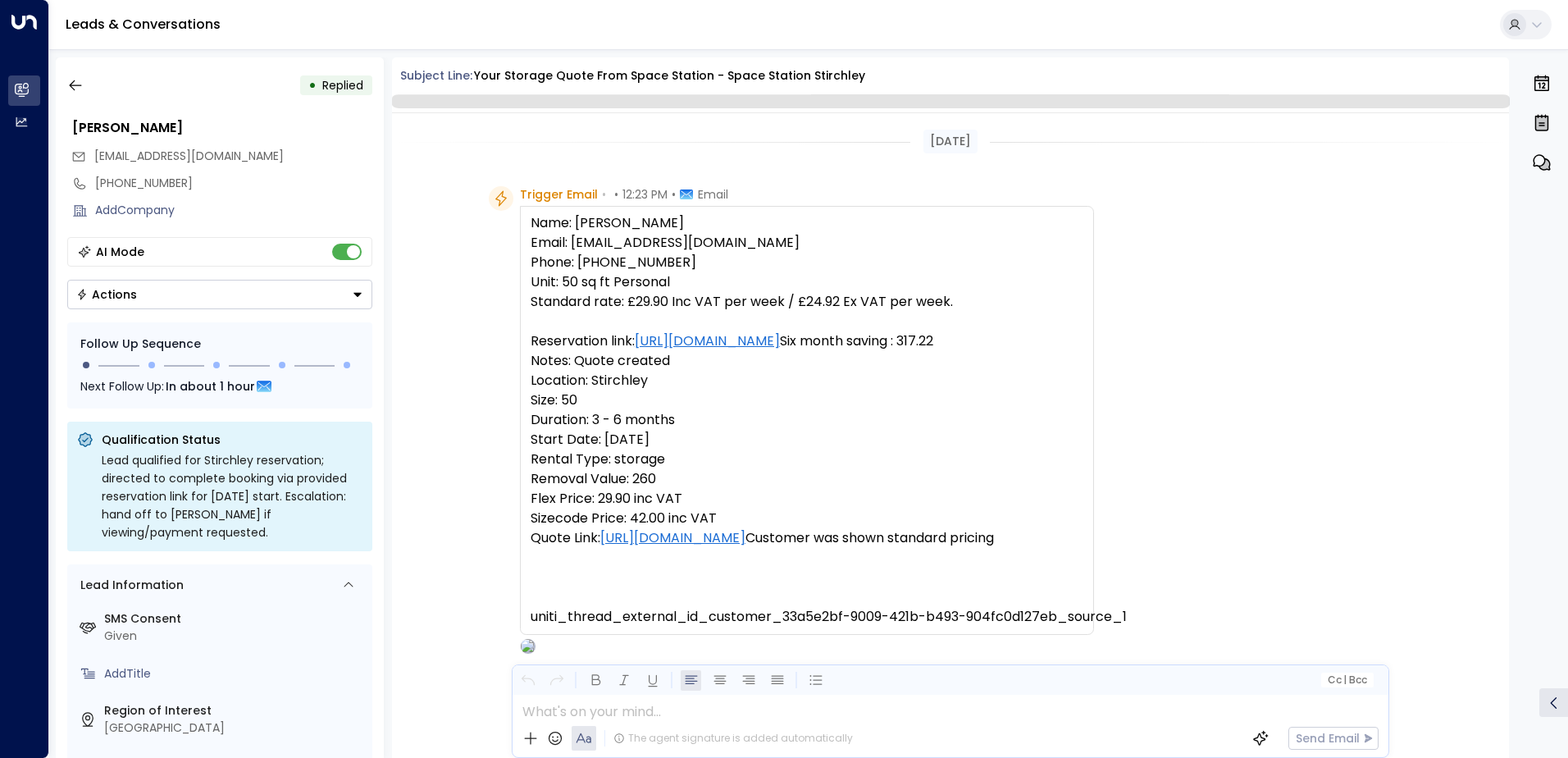
scroll to position [799, 0]
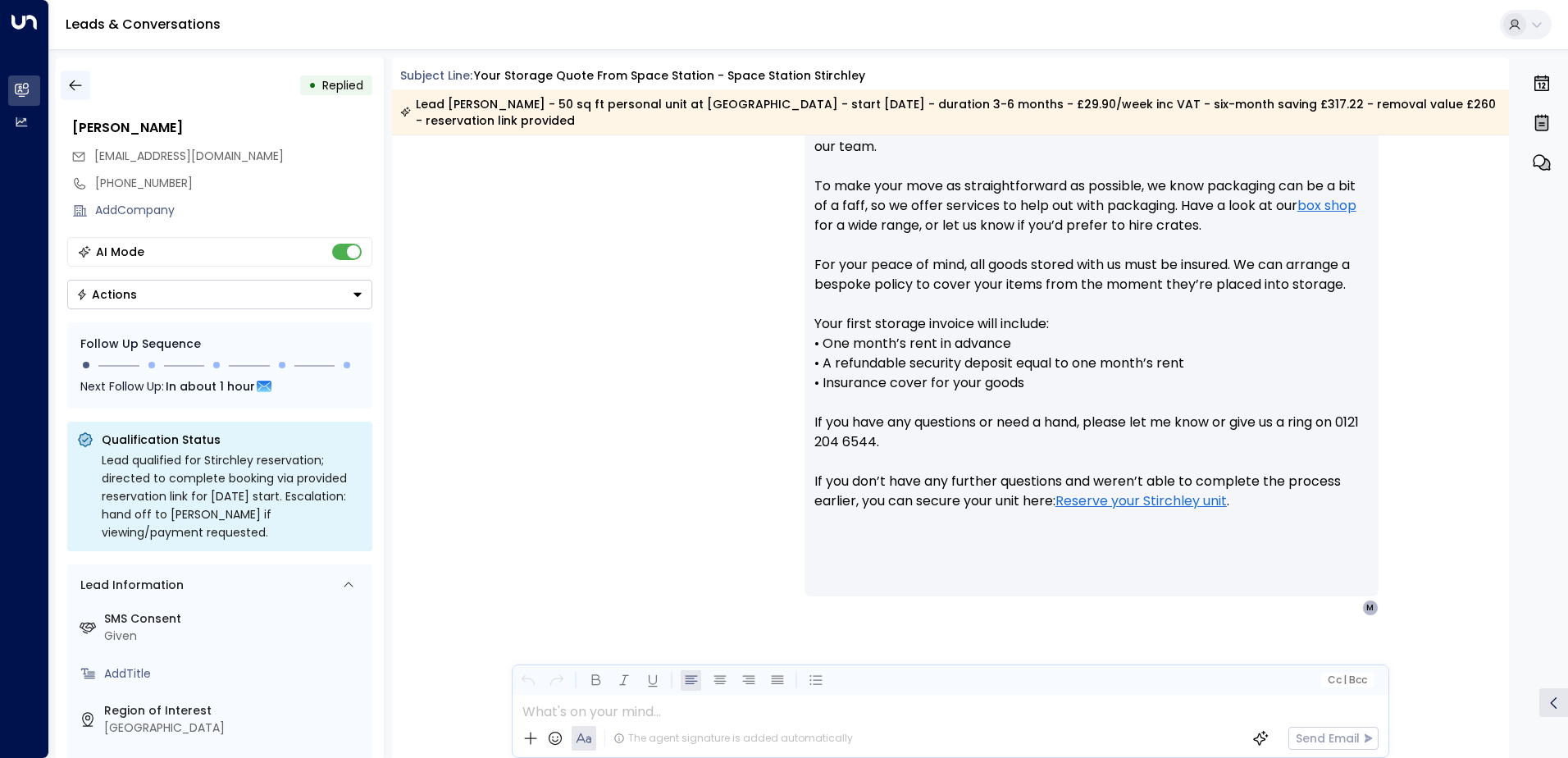
click at [69, 81] on icon "button" at bounding box center [75, 85] width 16 height 16
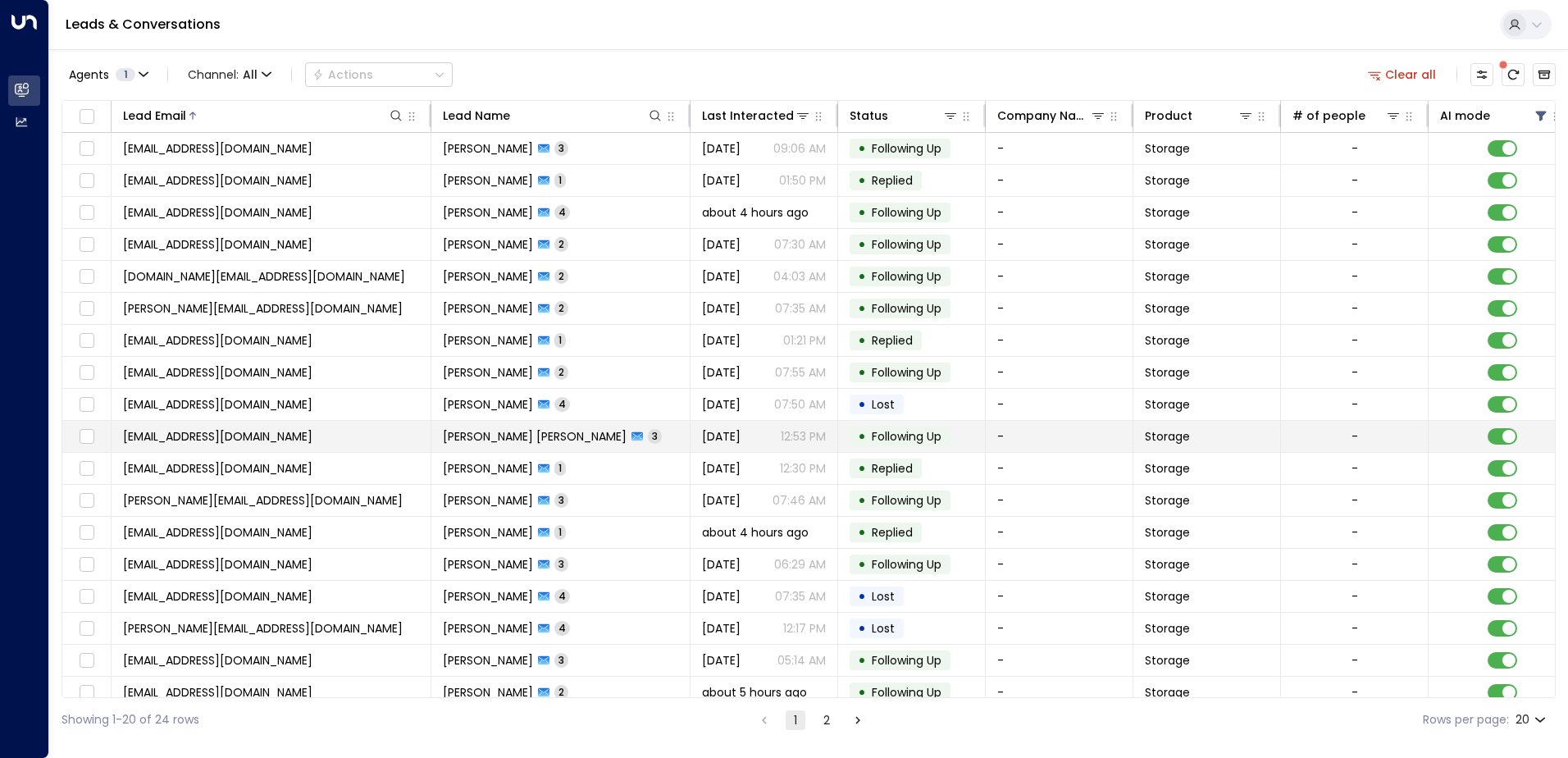
scroll to position [81, 0]
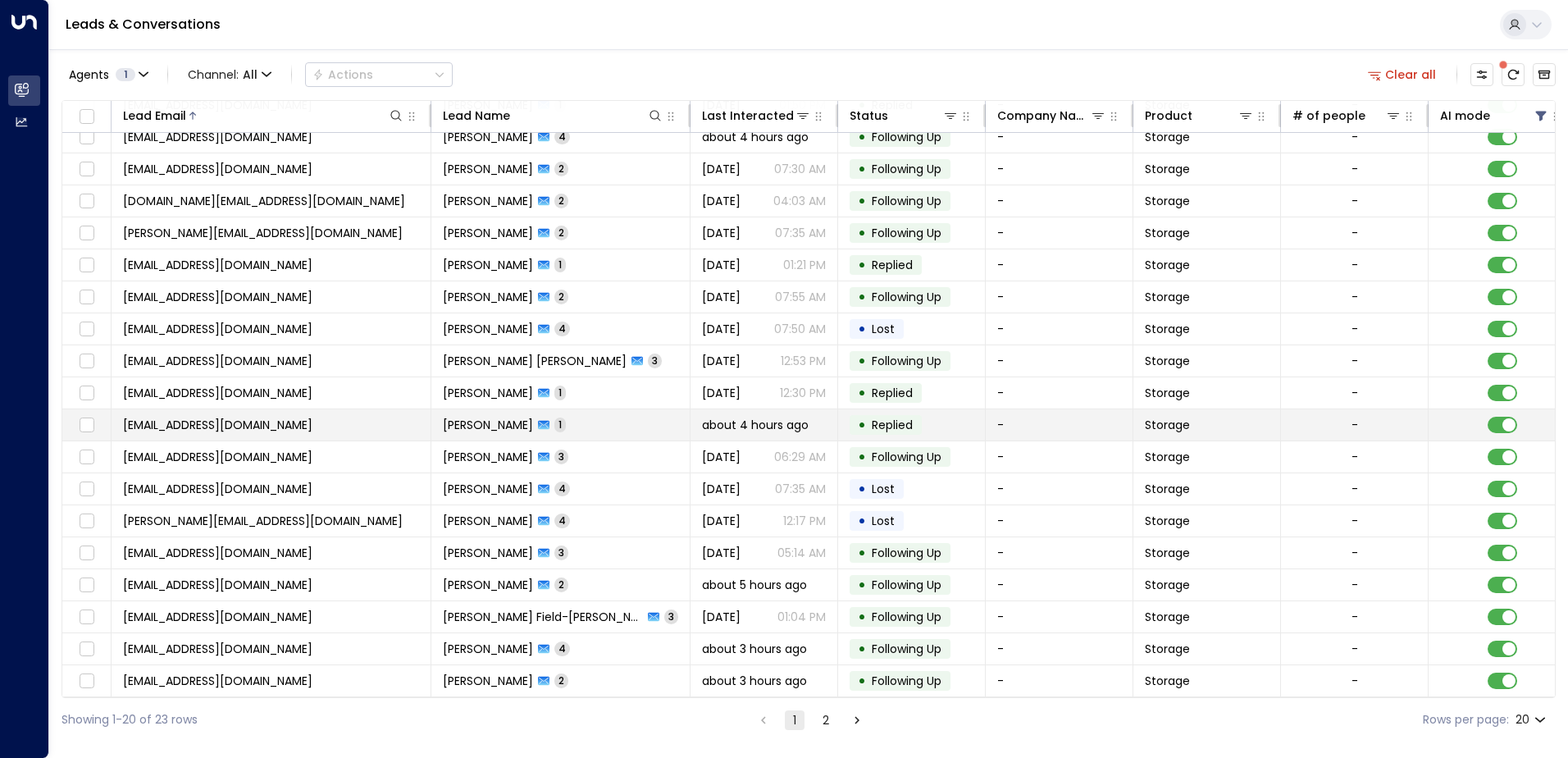
drag, startPoint x: 299, startPoint y: 417, endPoint x: 112, endPoint y: 417, distance: 187.0
click at [112, 417] on td "[EMAIL_ADDRESS][DOMAIN_NAME]" at bounding box center [271, 425] width 320 height 31
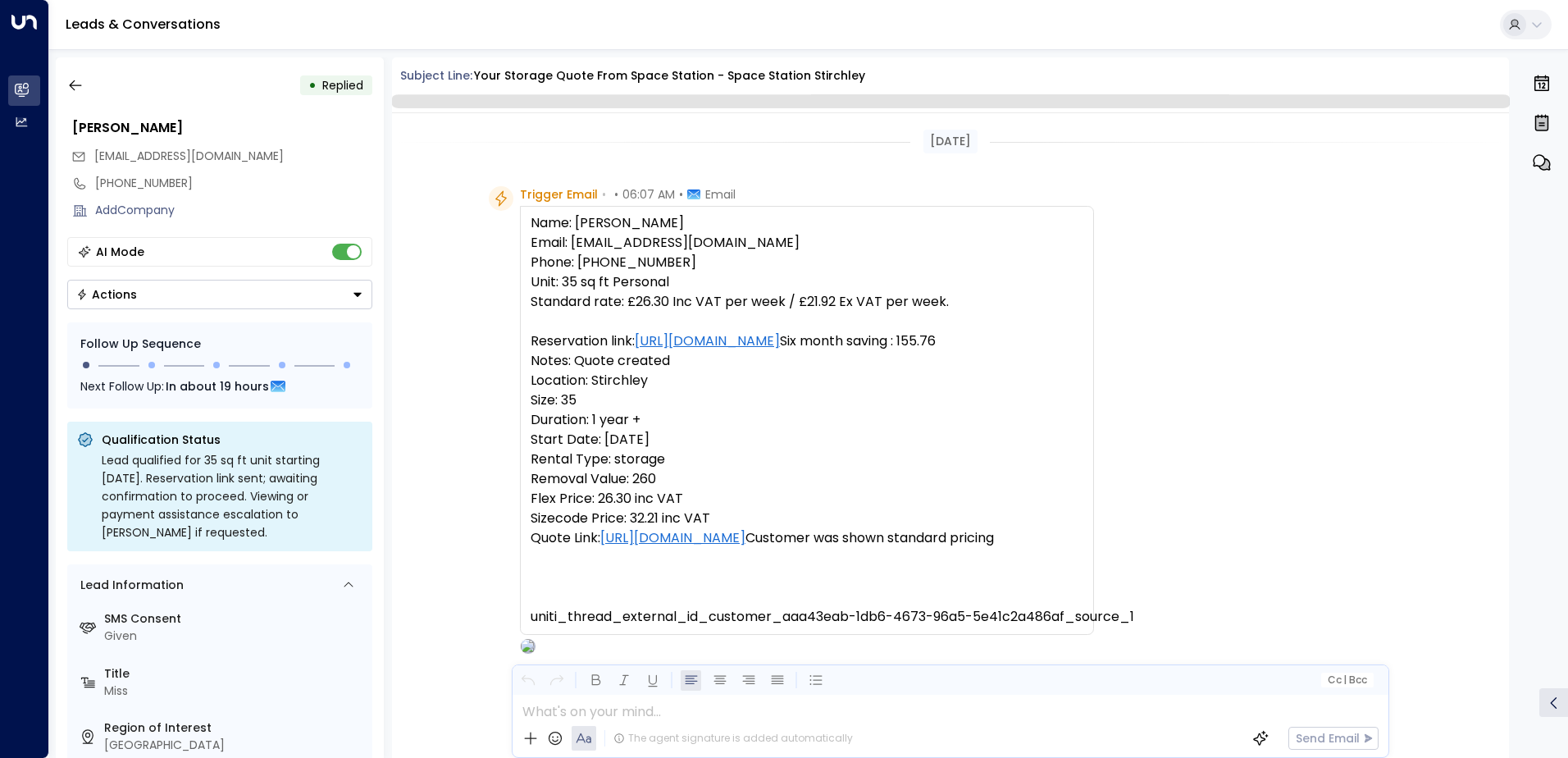
scroll to position [618, 0]
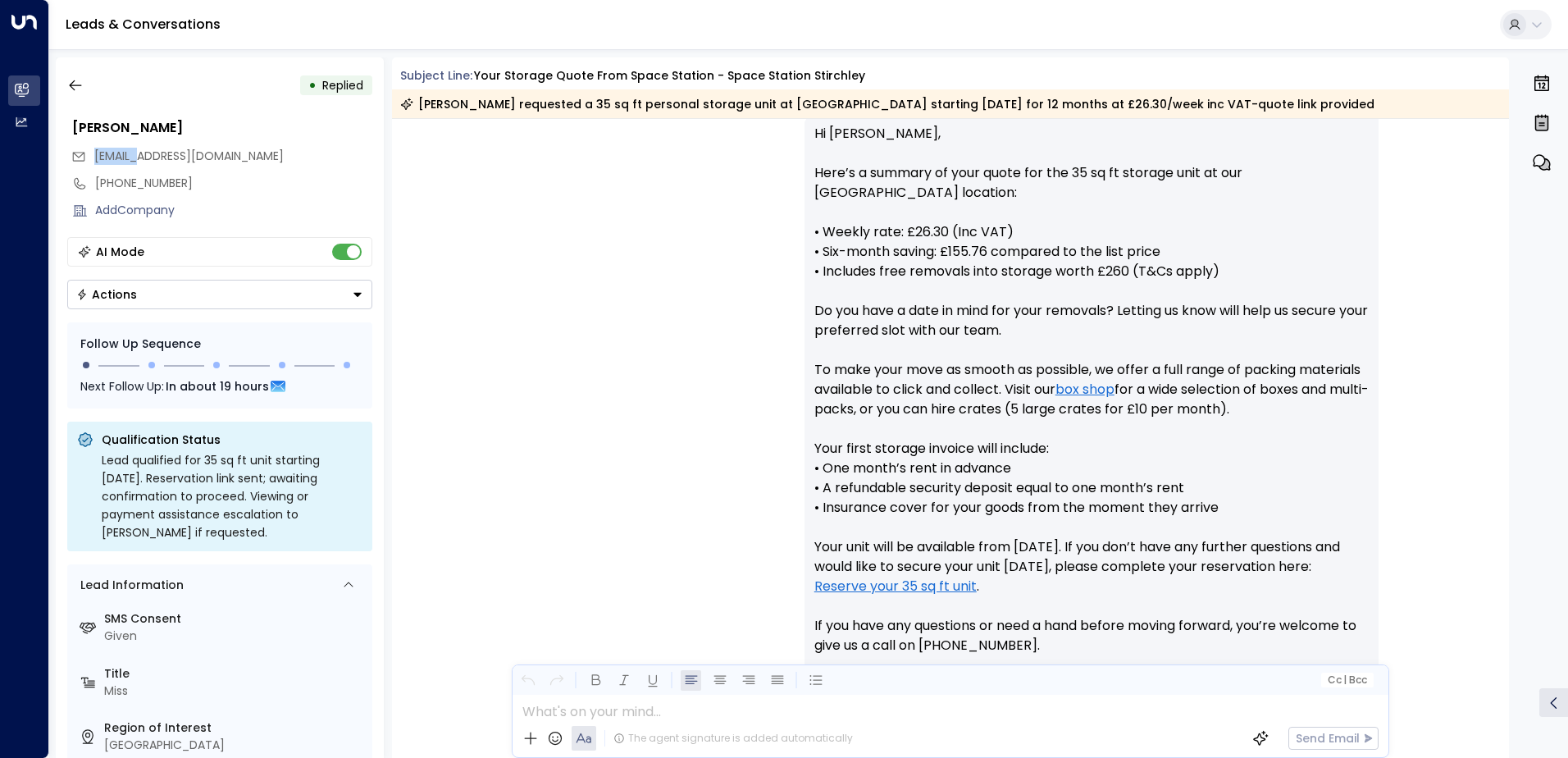
drag, startPoint x: 137, startPoint y: 159, endPoint x: 95, endPoint y: 149, distance: 43.2
click at [95, 149] on span "[EMAIL_ADDRESS][DOMAIN_NAME]" at bounding box center [189, 156] width 189 height 16
copy span "nafisah"
click at [84, 87] on button "button" at bounding box center [76, 86] width 30 height 30
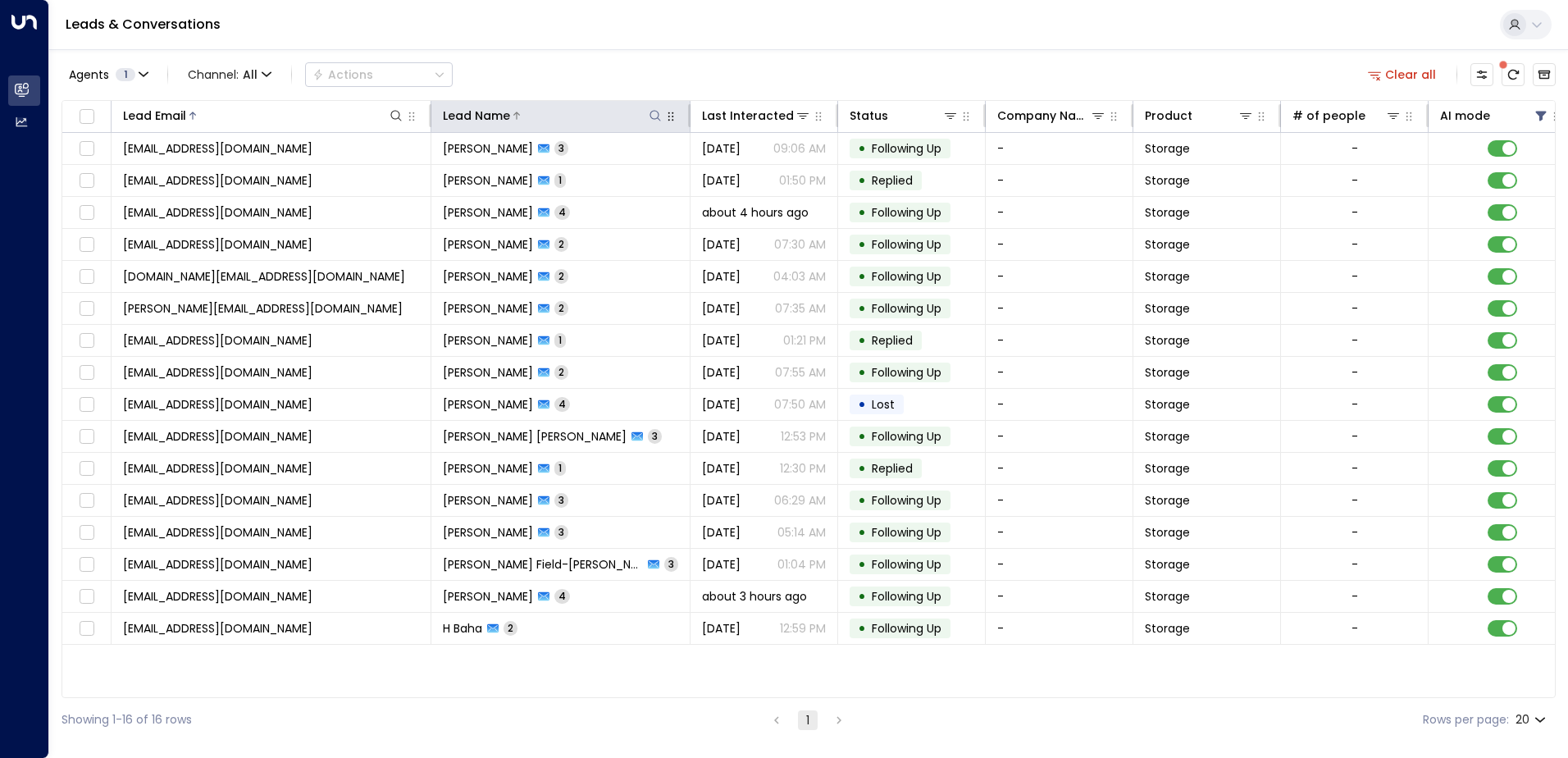
click at [660, 109] on button at bounding box center [655, 116] width 16 height 16
type input "*****"
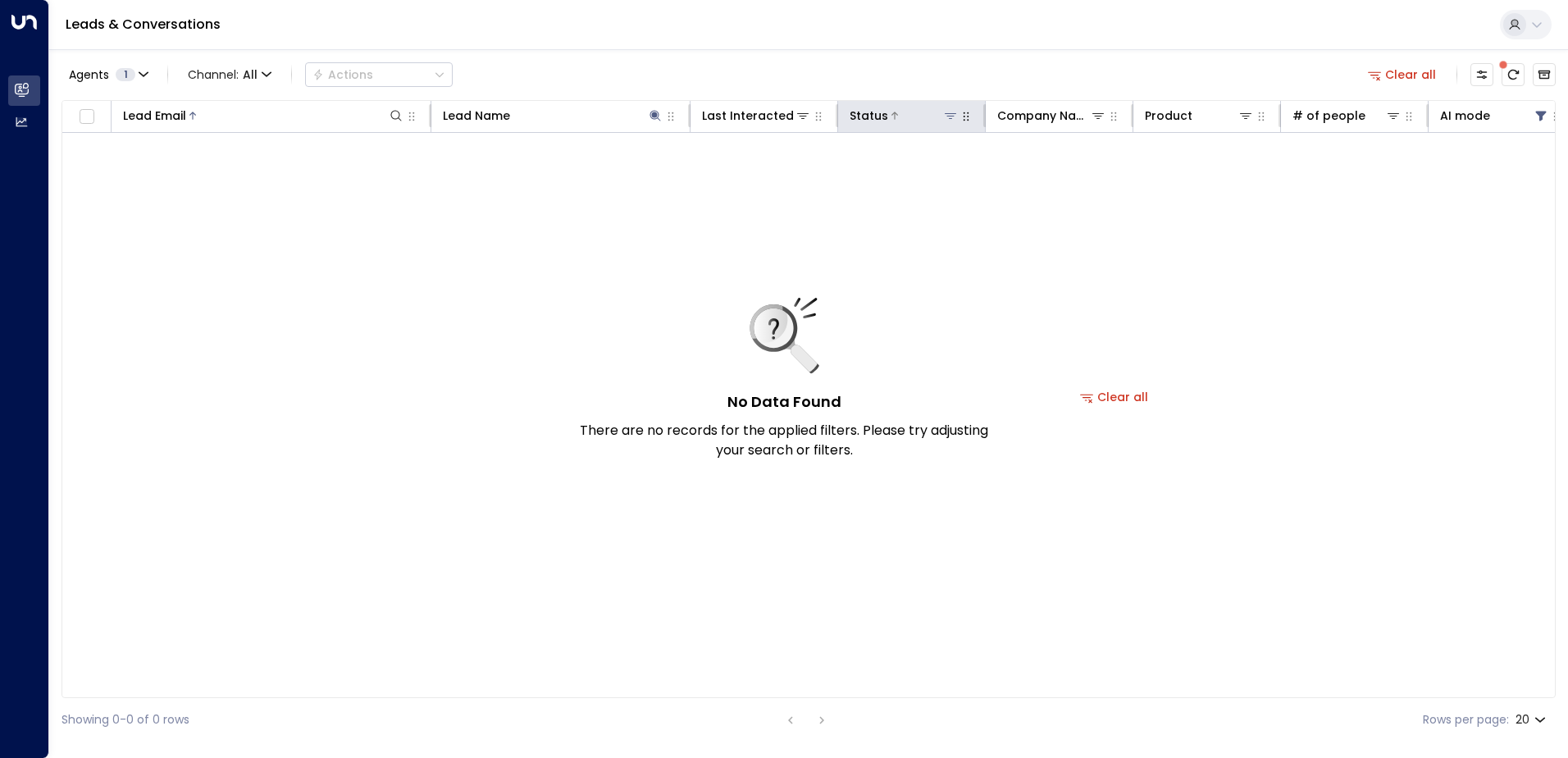
click at [952, 120] on icon at bounding box center [950, 115] width 13 height 13
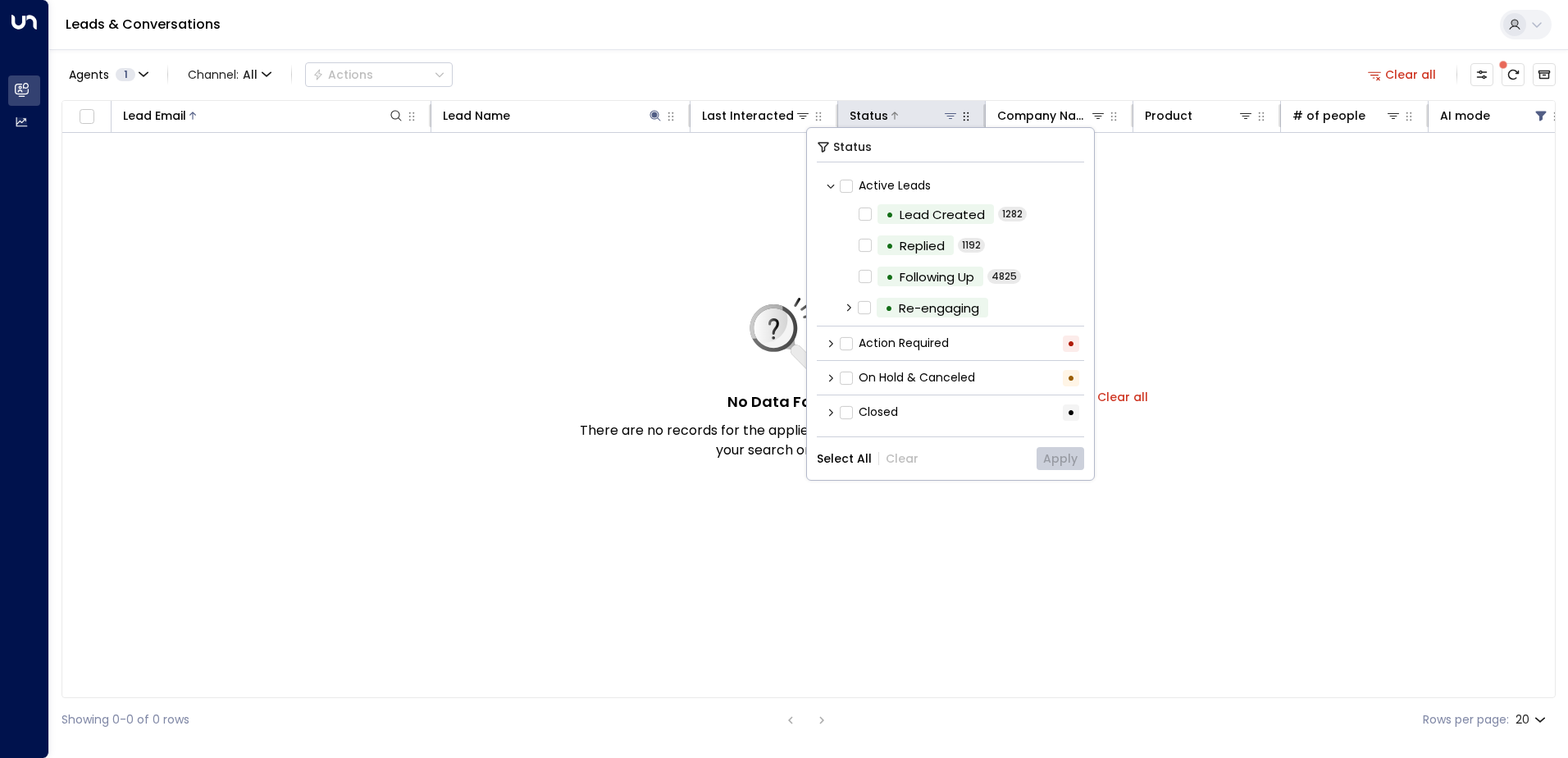
click at [946, 115] on icon at bounding box center [950, 115] width 13 height 13
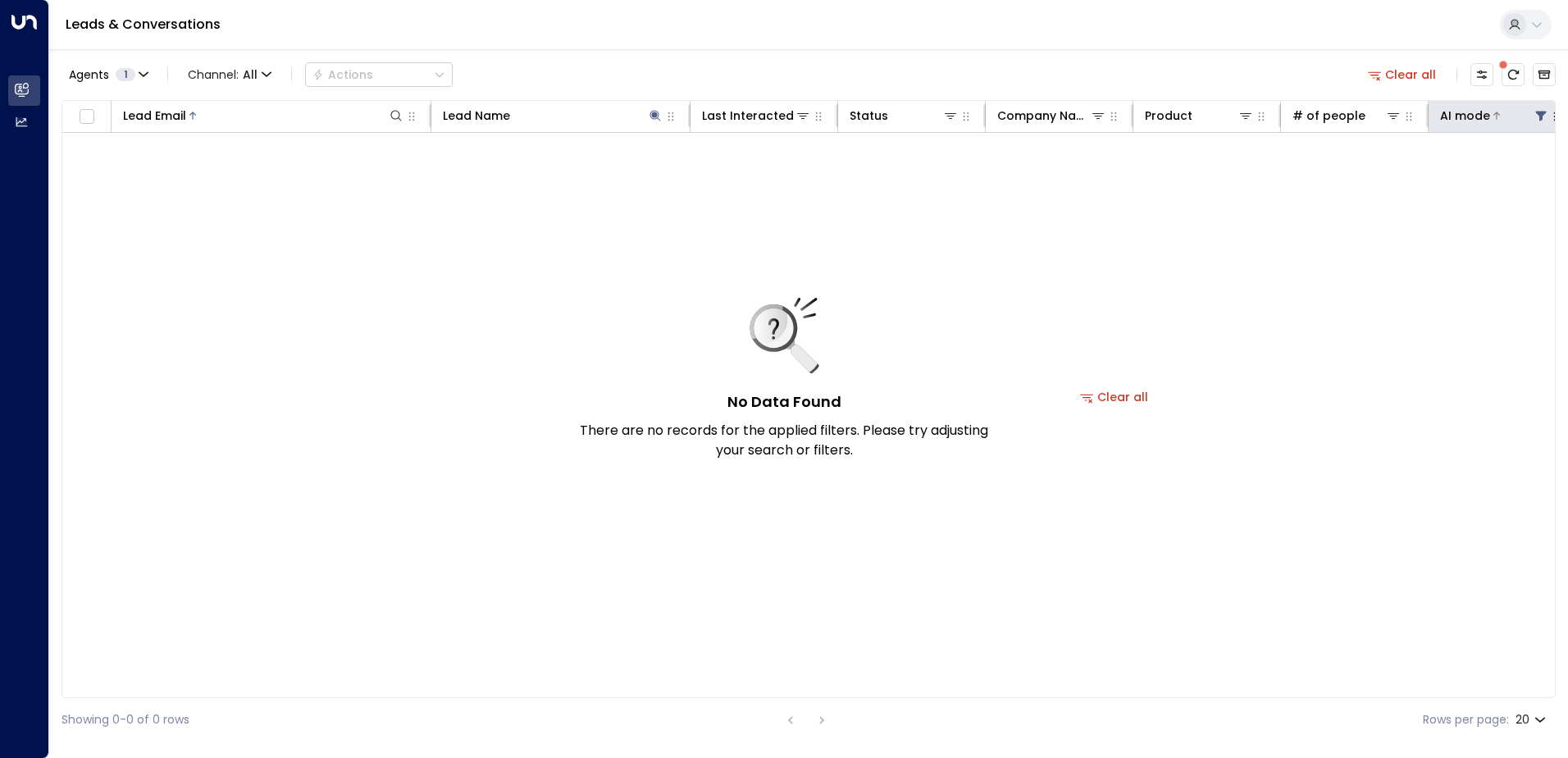
click at [1539, 118] on icon at bounding box center [1541, 117] width 11 height 10
click at [1352, 186] on div "Off" at bounding box center [1355, 181] width 20 height 17
click at [1529, 242] on button "Apply" at bounding box center [1534, 247] width 48 height 23
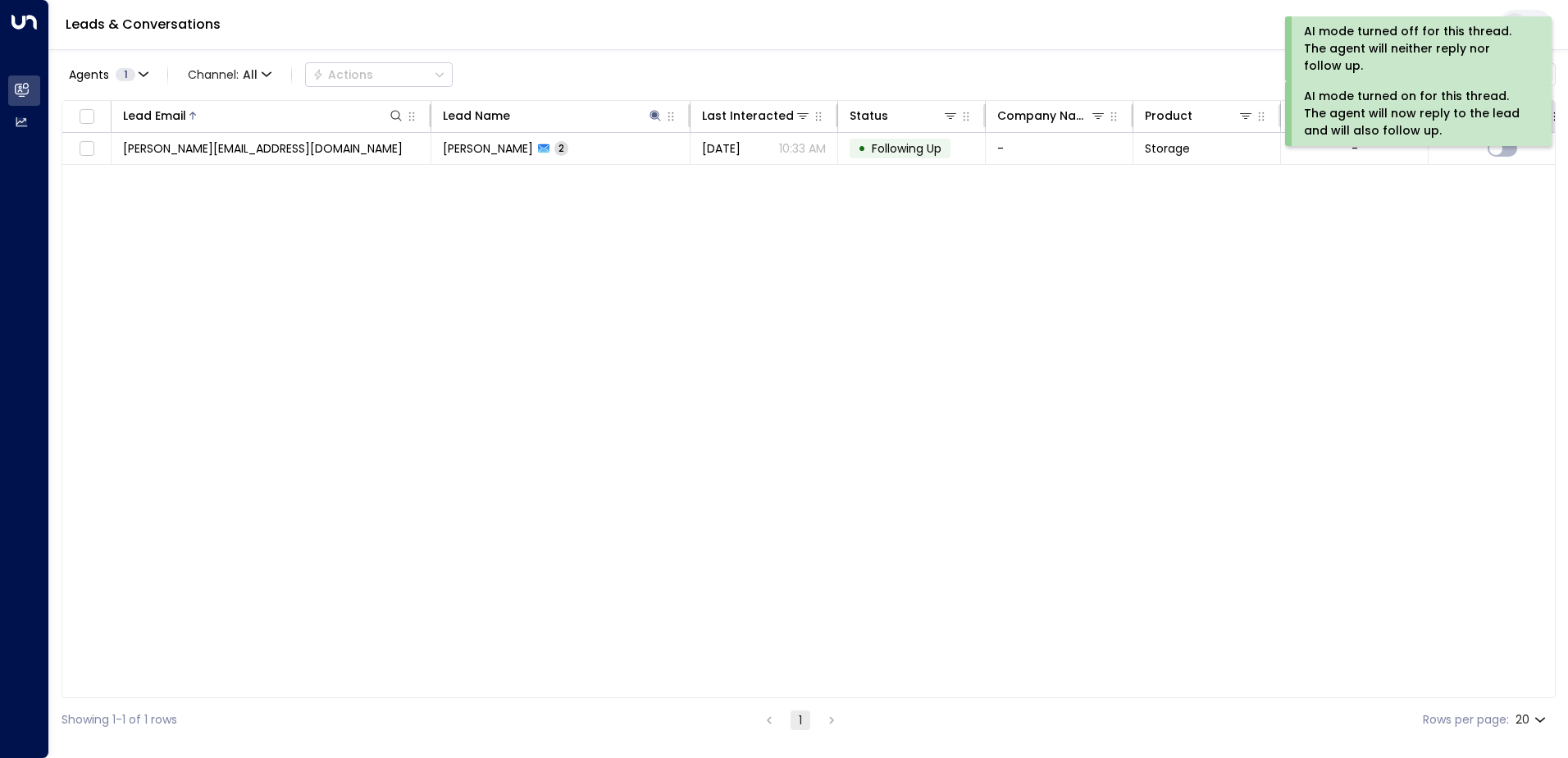
click at [1541, 118] on div "AI mode turned on for this thread. The agent will now reply to the lead and wil…" at bounding box center [1417, 119] width 266 height 77
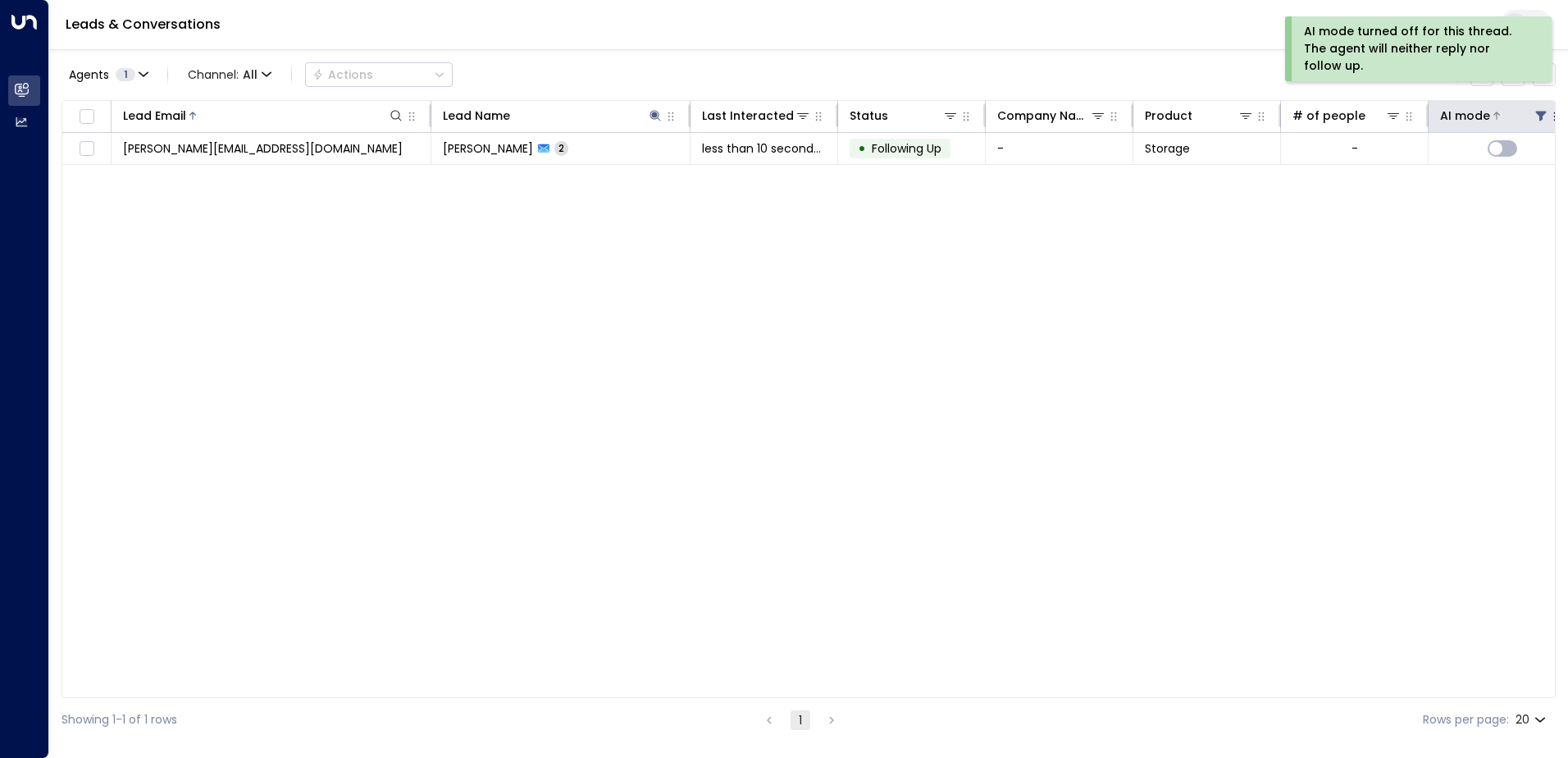
click at [1540, 111] on icon at bounding box center [1541, 115] width 13 height 13
click at [1355, 182] on div "Off" at bounding box center [1355, 181] width 20 height 17
click at [1539, 245] on button "Apply" at bounding box center [1534, 247] width 48 height 23
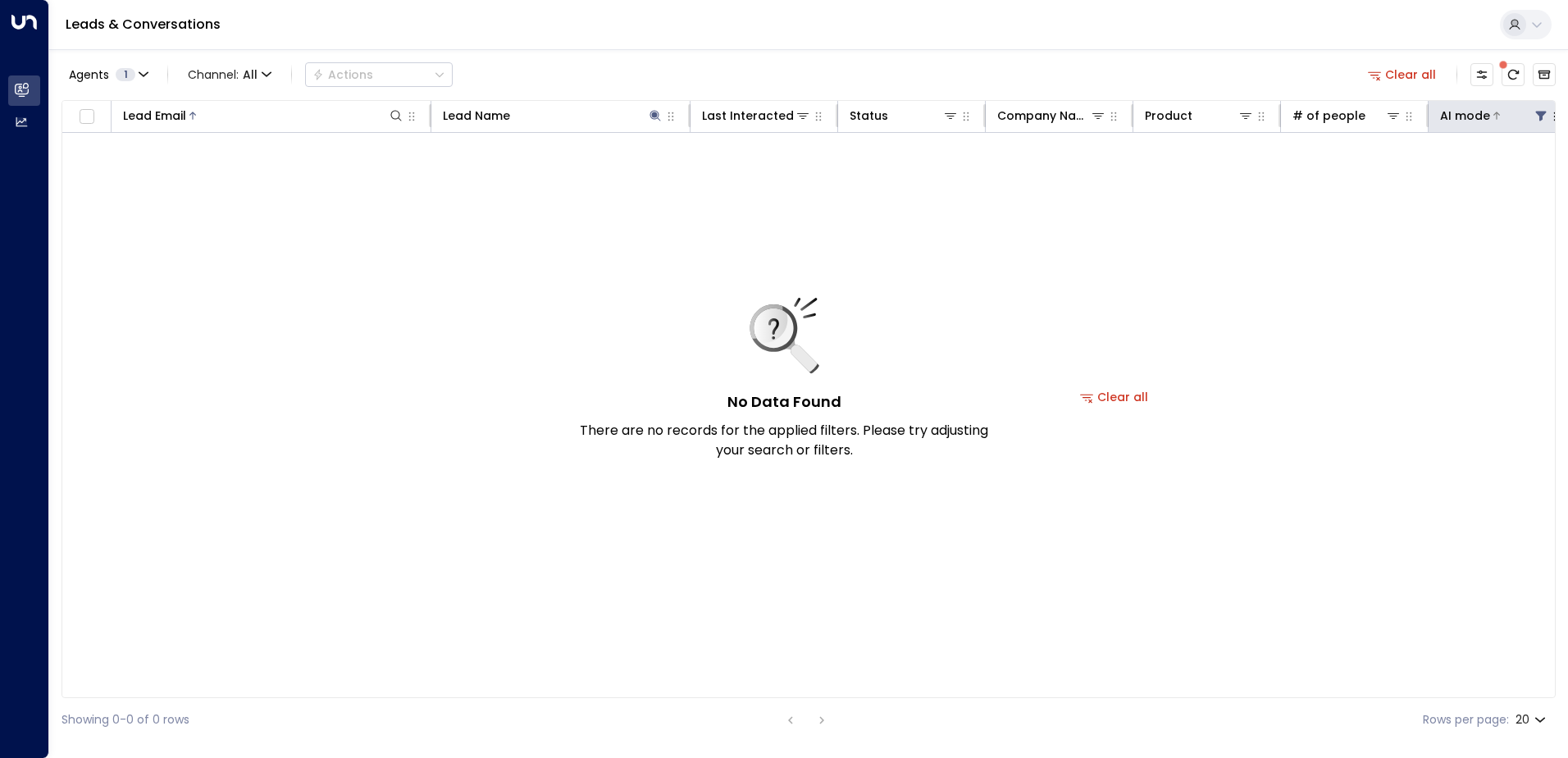
click at [1539, 114] on icon at bounding box center [1541, 117] width 11 height 10
click at [1524, 252] on button "Apply" at bounding box center [1534, 247] width 48 height 23
click at [655, 111] on icon at bounding box center [655, 115] width 11 height 11
click at [758, 175] on icon "button" at bounding box center [758, 176] width 13 height 13
click at [529, 227] on div "No Data Found There are no records for the applied filters. Please try adjustin…" at bounding box center [1114, 397] width 2104 height 529
